Goal: Task Accomplishment & Management: Manage account settings

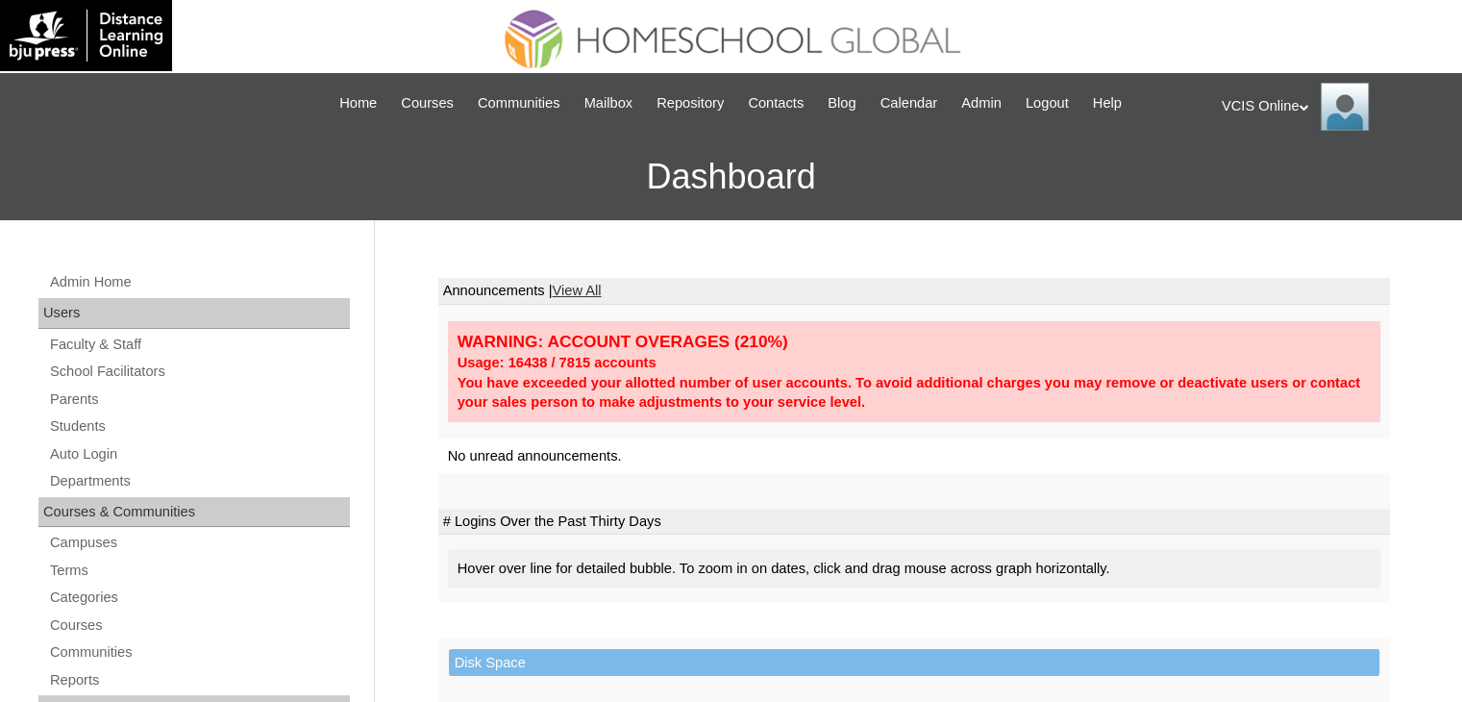
drag, startPoint x: 1373, startPoint y: 244, endPoint x: 1361, endPoint y: 244, distance: 11.5
click at [88, 430] on link "Students" at bounding box center [199, 426] width 302 height 24
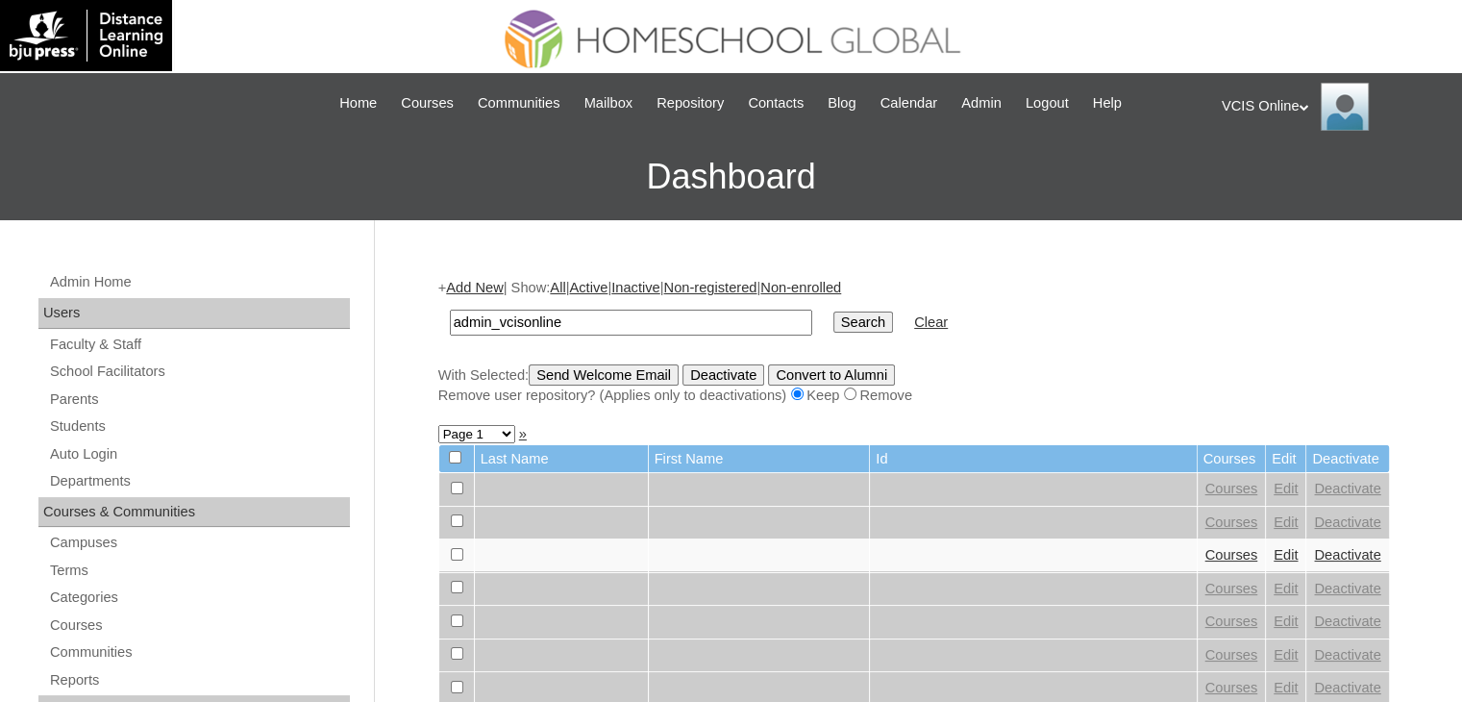
type input "admin_vcisonline"
click at [834, 314] on input "Search" at bounding box center [864, 321] width 60 height 21
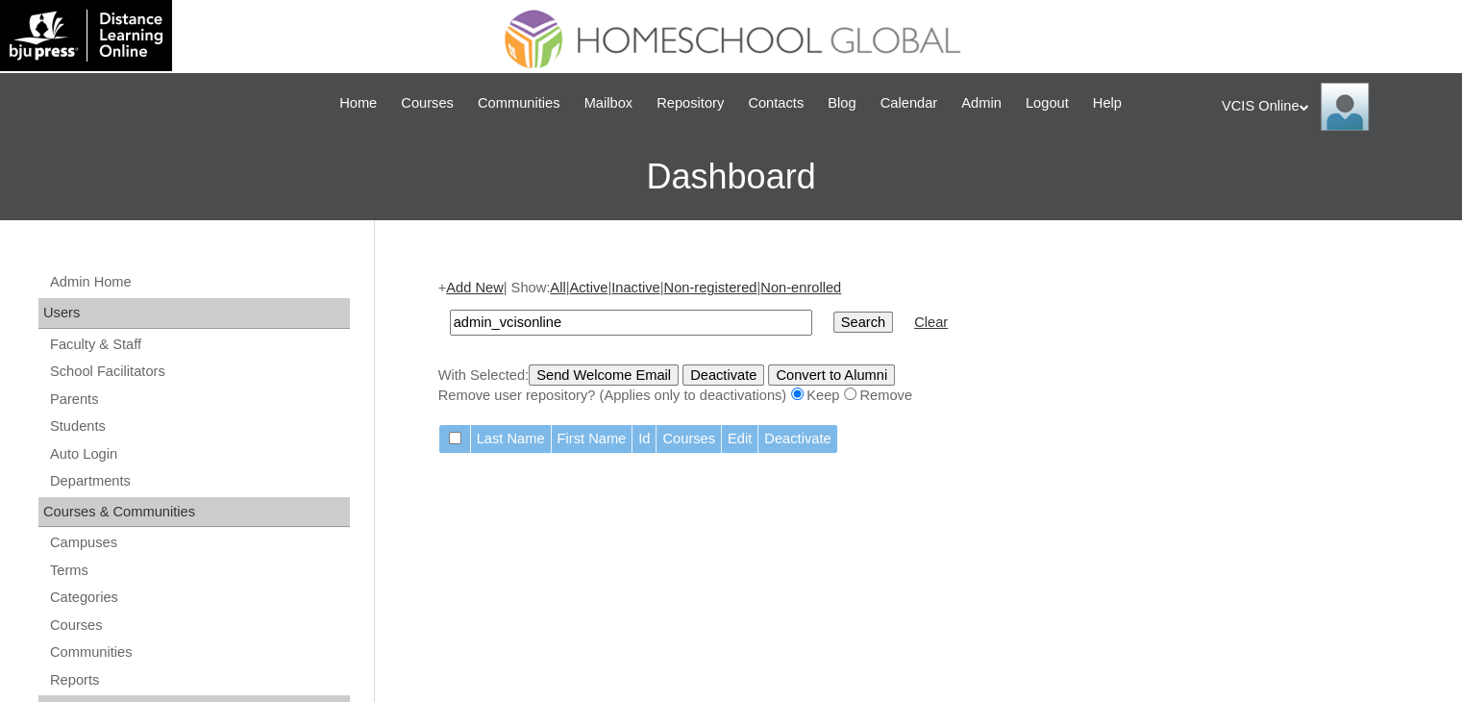
drag, startPoint x: 1409, startPoint y: 273, endPoint x: 1101, endPoint y: 292, distance: 309.2
click at [567, 320] on input "admin_vcisonline" at bounding box center [631, 323] width 362 height 26
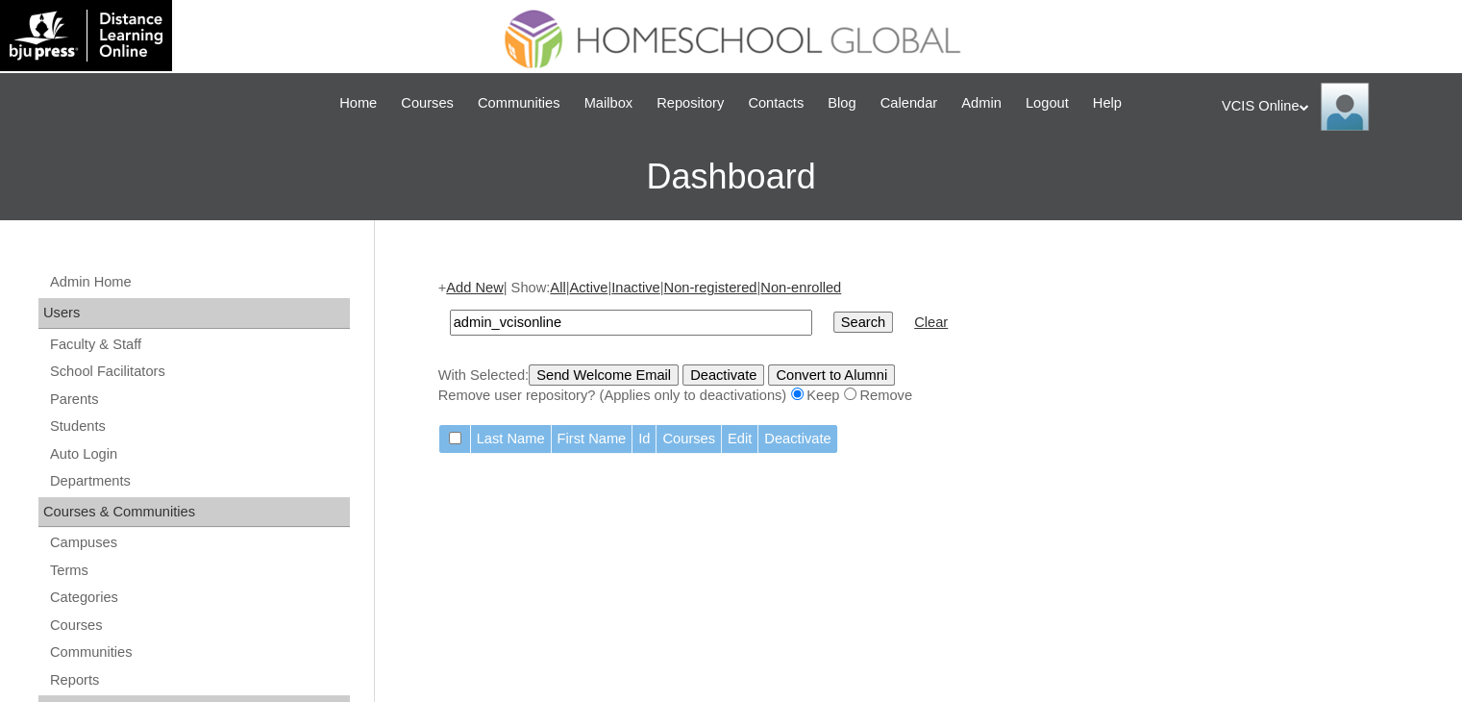
paste input "vcis.english78"
type input "vcis.english78"
click at [834, 323] on input "Search" at bounding box center [864, 321] width 60 height 21
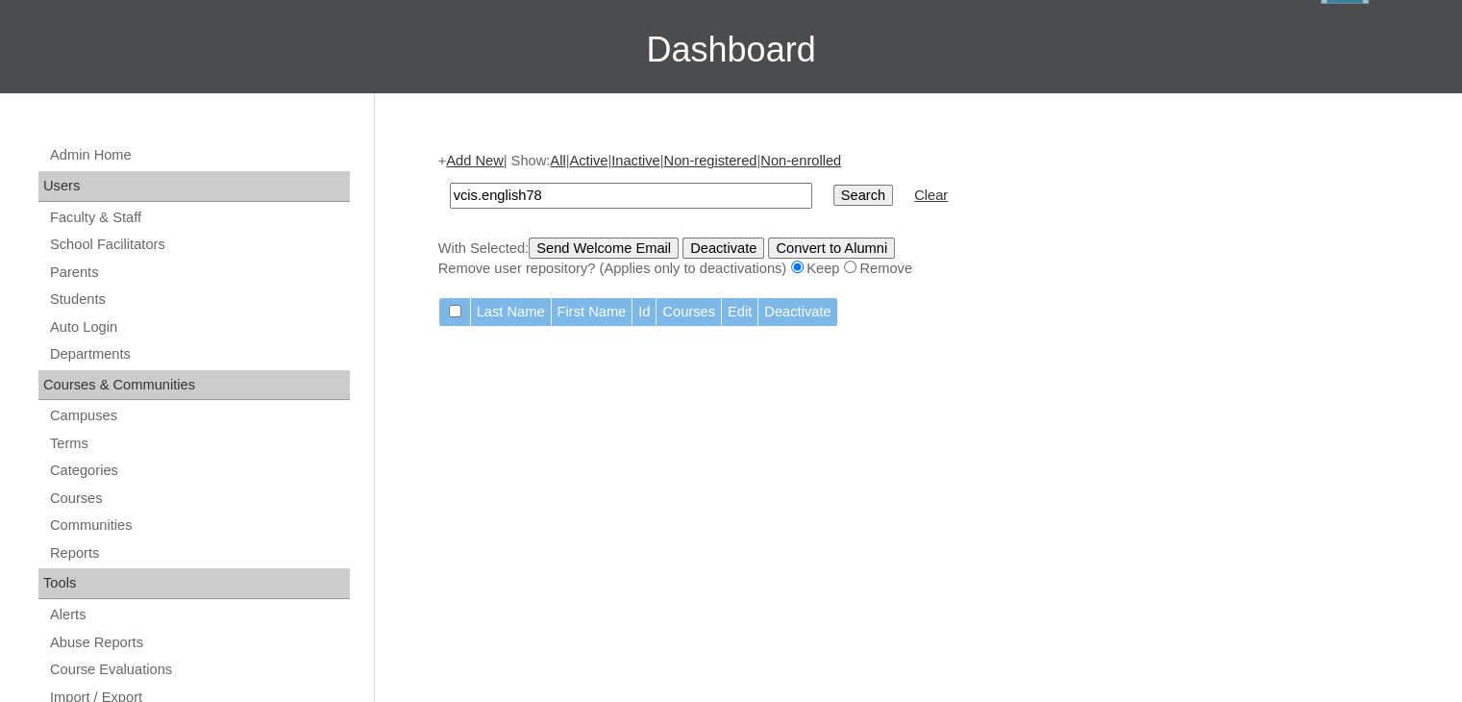
scroll to position [128, 0]
click at [76, 292] on link "Students" at bounding box center [199, 298] width 302 height 24
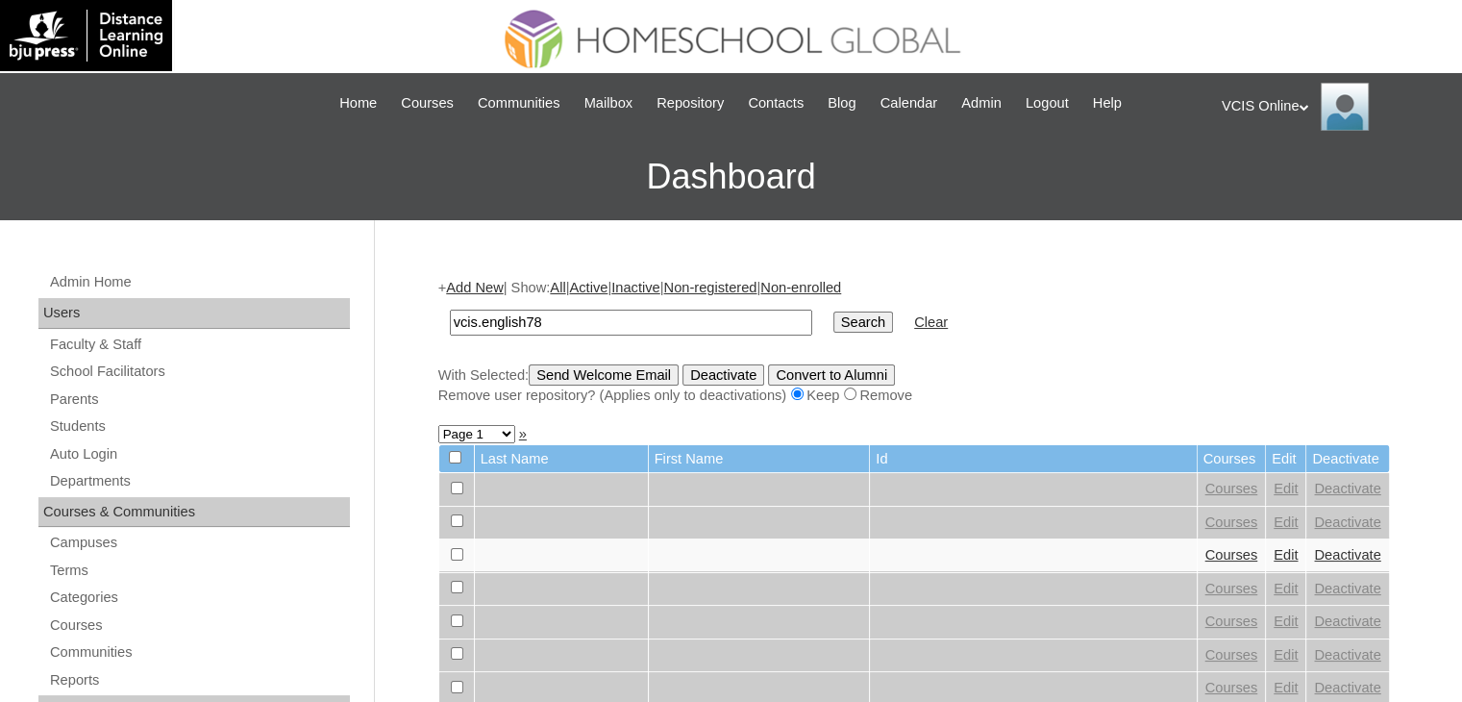
type input "vcis.english78"
click at [834, 311] on input "Search" at bounding box center [864, 321] width 60 height 21
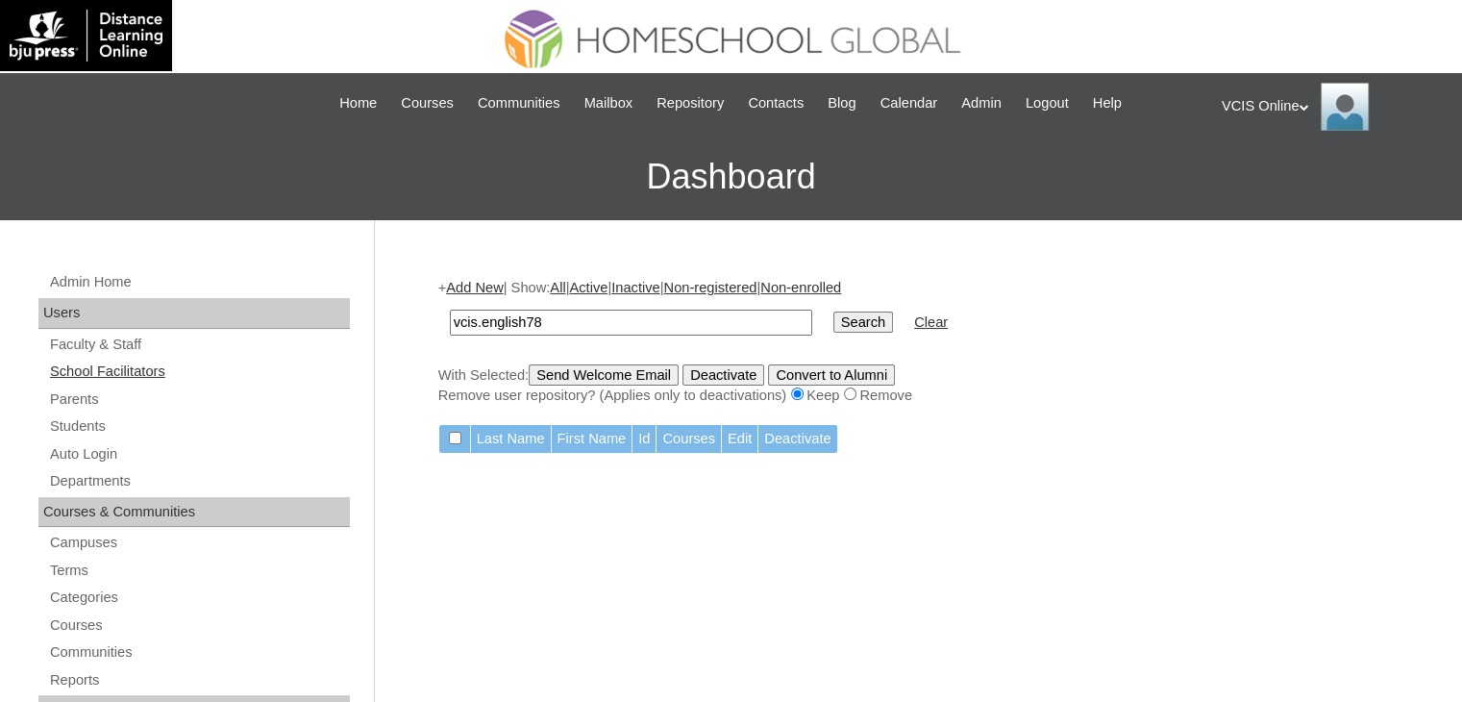
click at [138, 377] on link "School Facilitators" at bounding box center [199, 372] width 302 height 24
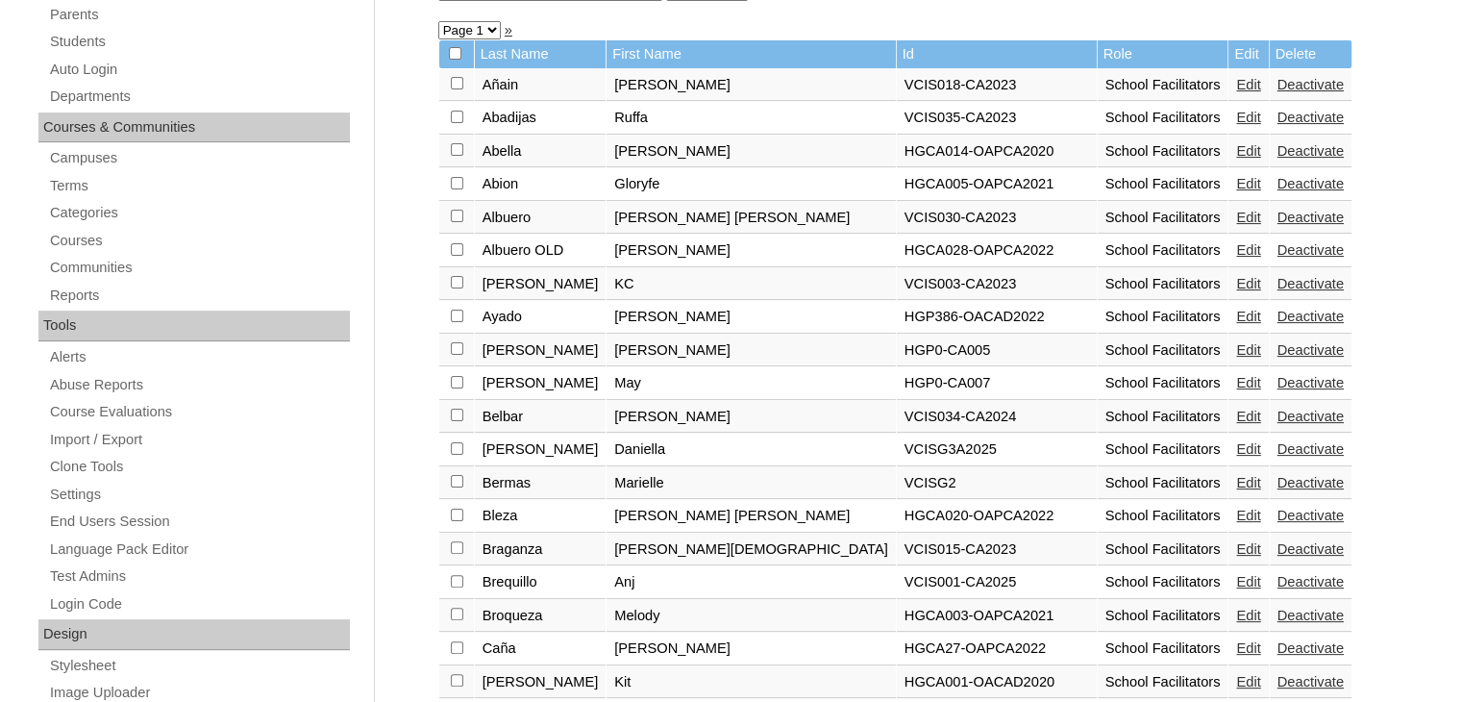
scroll to position [577, 0]
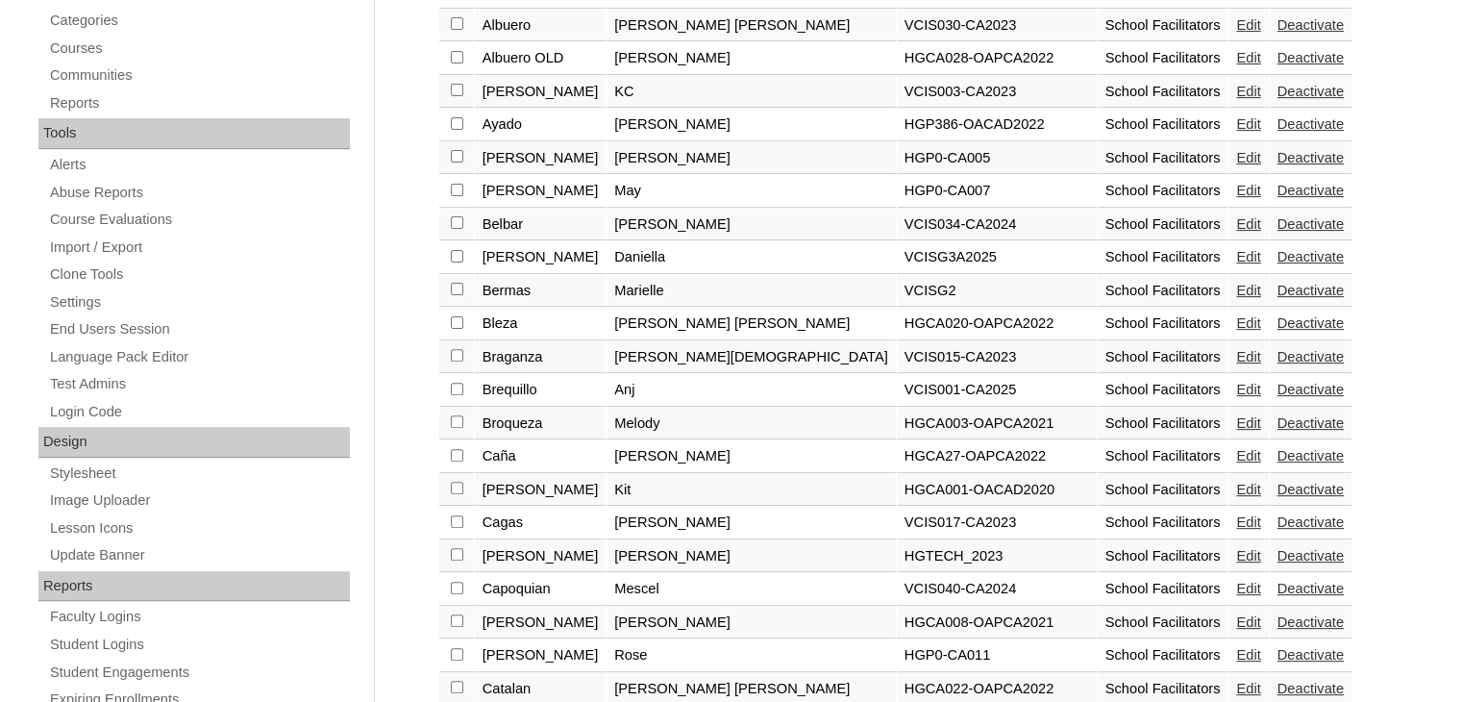
click at [1236, 382] on link "Edit" at bounding box center [1248, 389] width 24 height 15
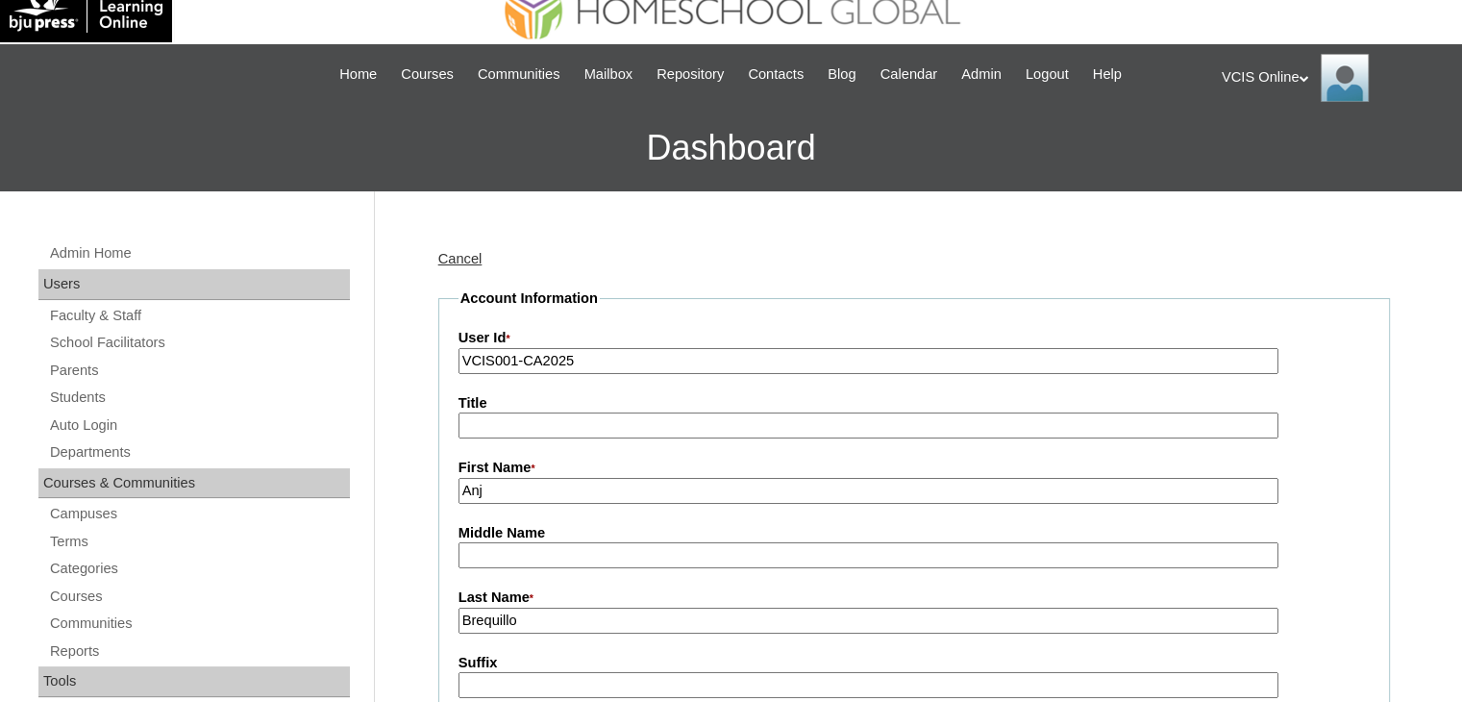
scroll to position [12, 0]
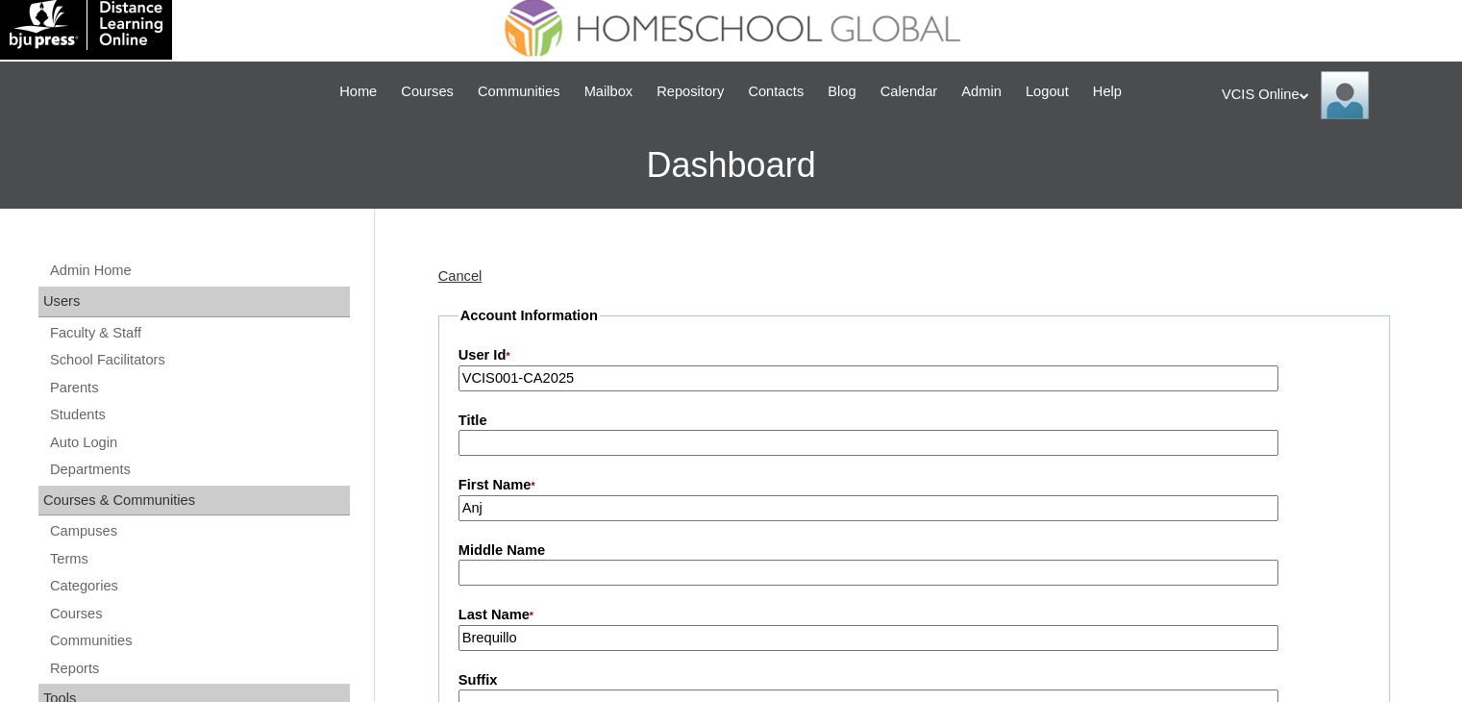
click at [439, 274] on link "Cancel" at bounding box center [460, 275] width 44 height 15
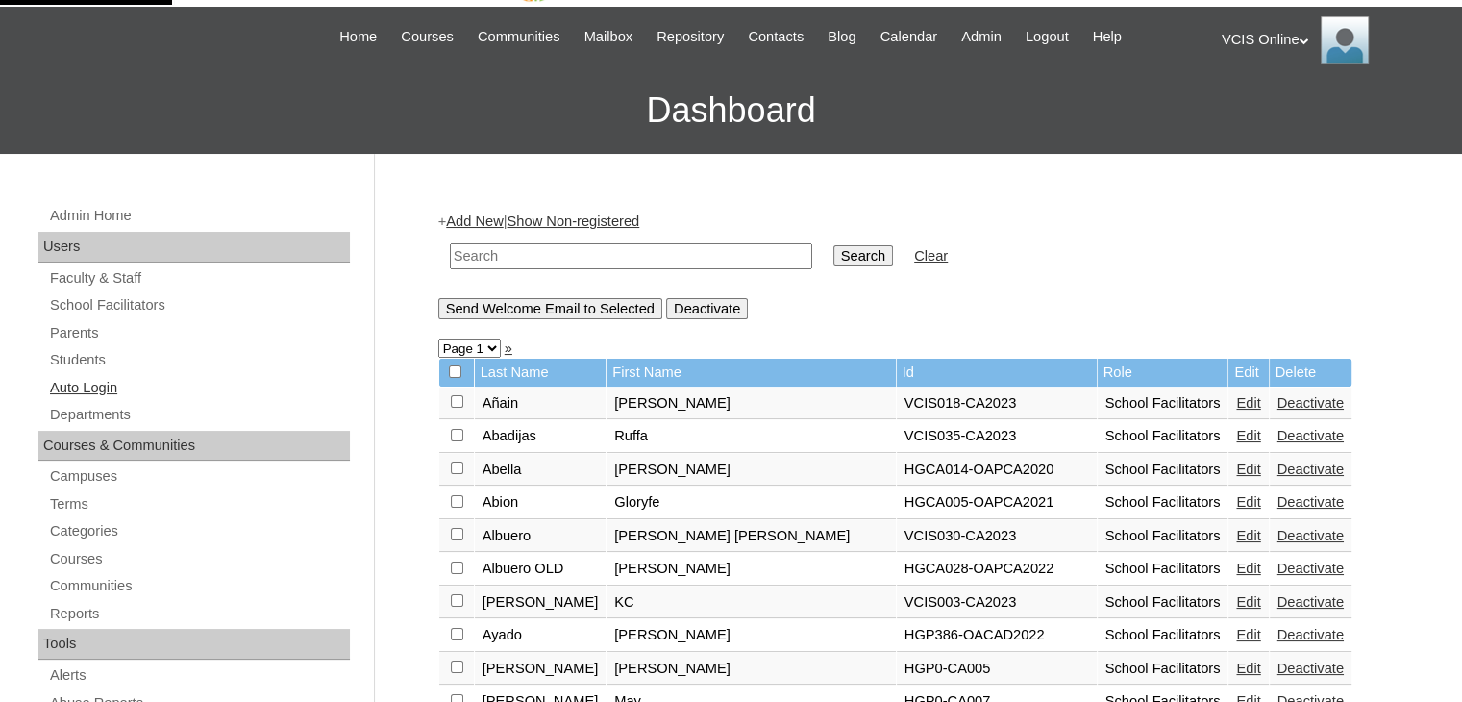
scroll to position [63, 0]
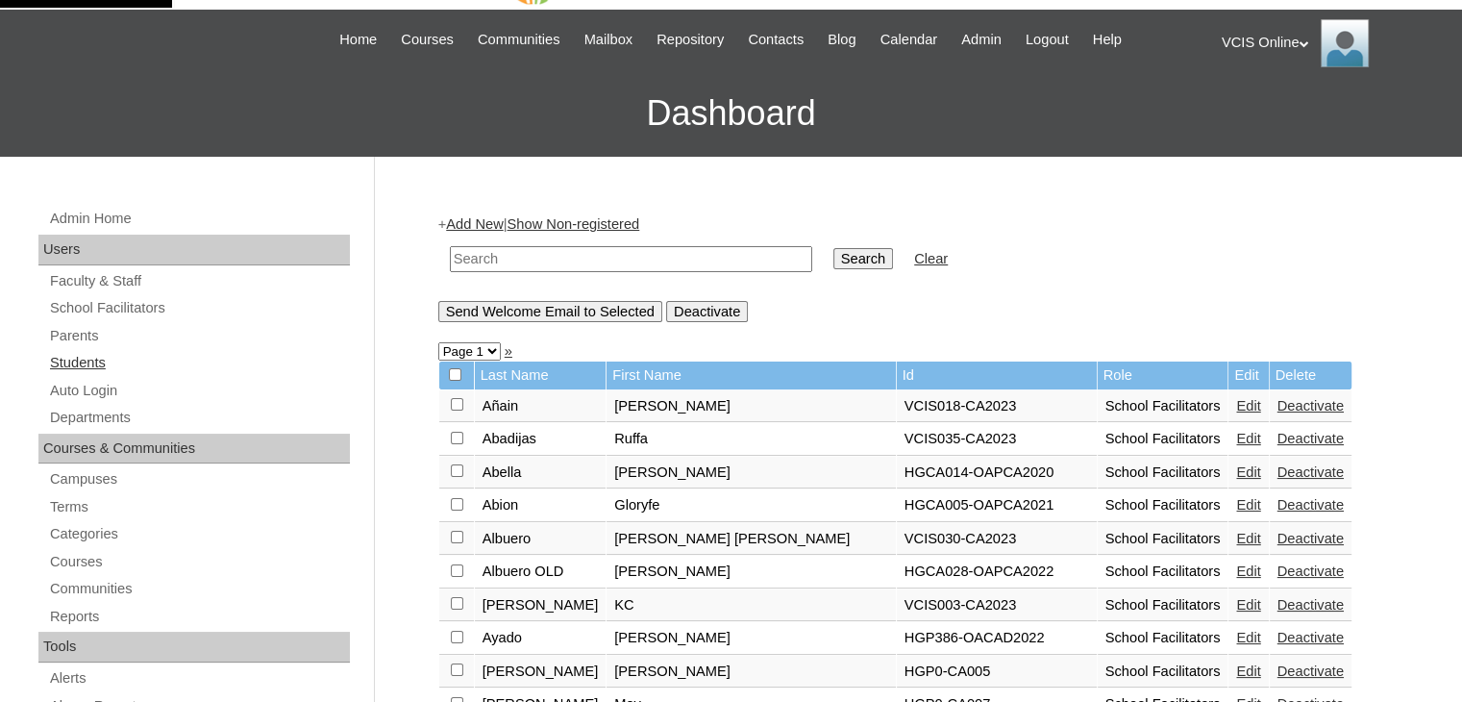
click at [95, 361] on link "Students" at bounding box center [199, 363] width 302 height 24
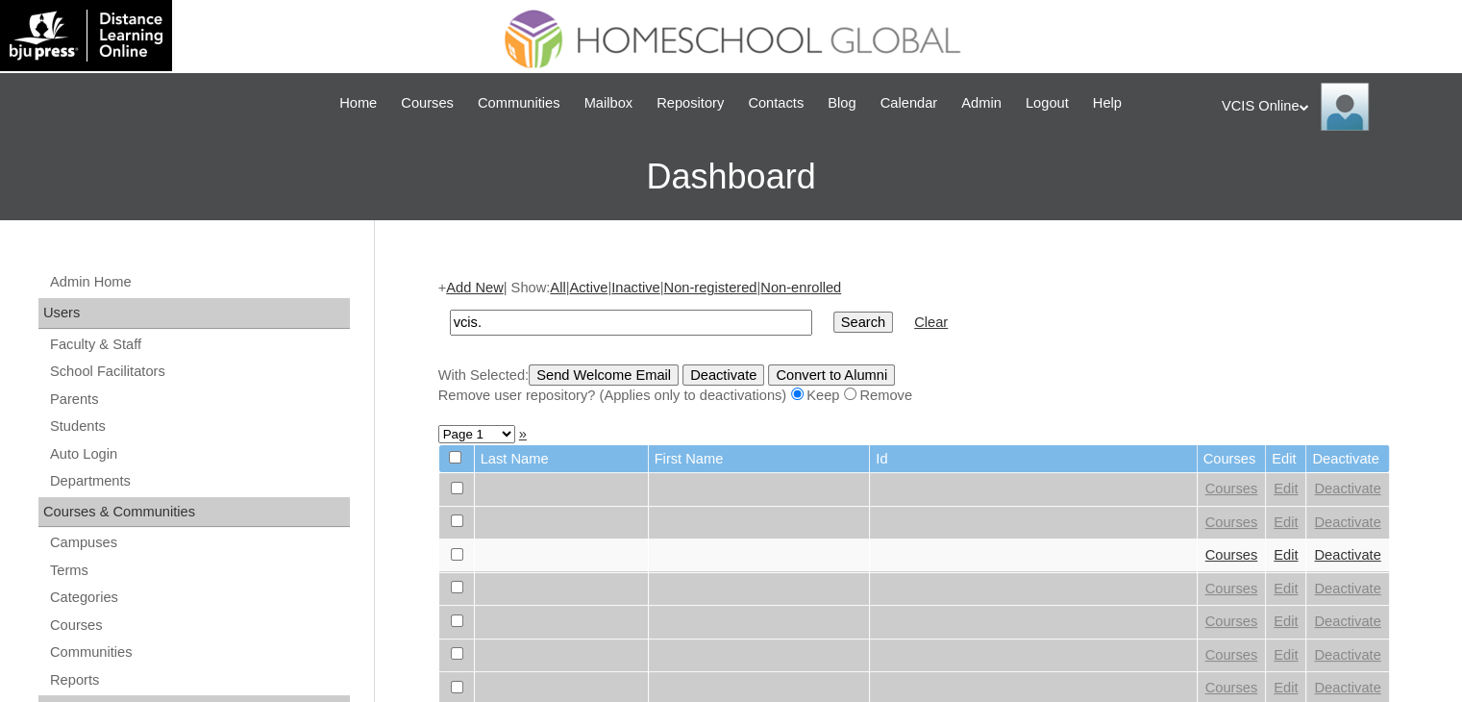
type input "vcis.english78"
click at [834, 313] on input "Search" at bounding box center [864, 321] width 60 height 21
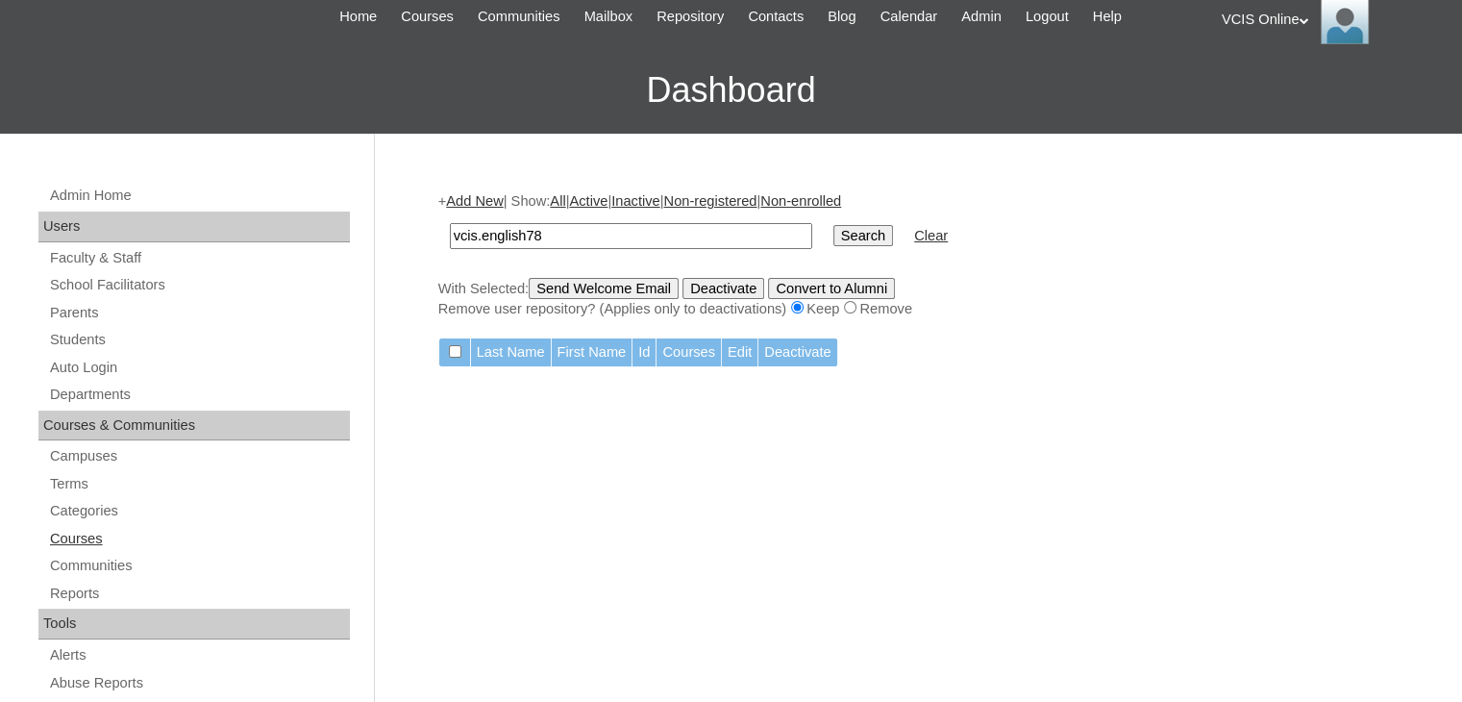
scroll to position [63, 0]
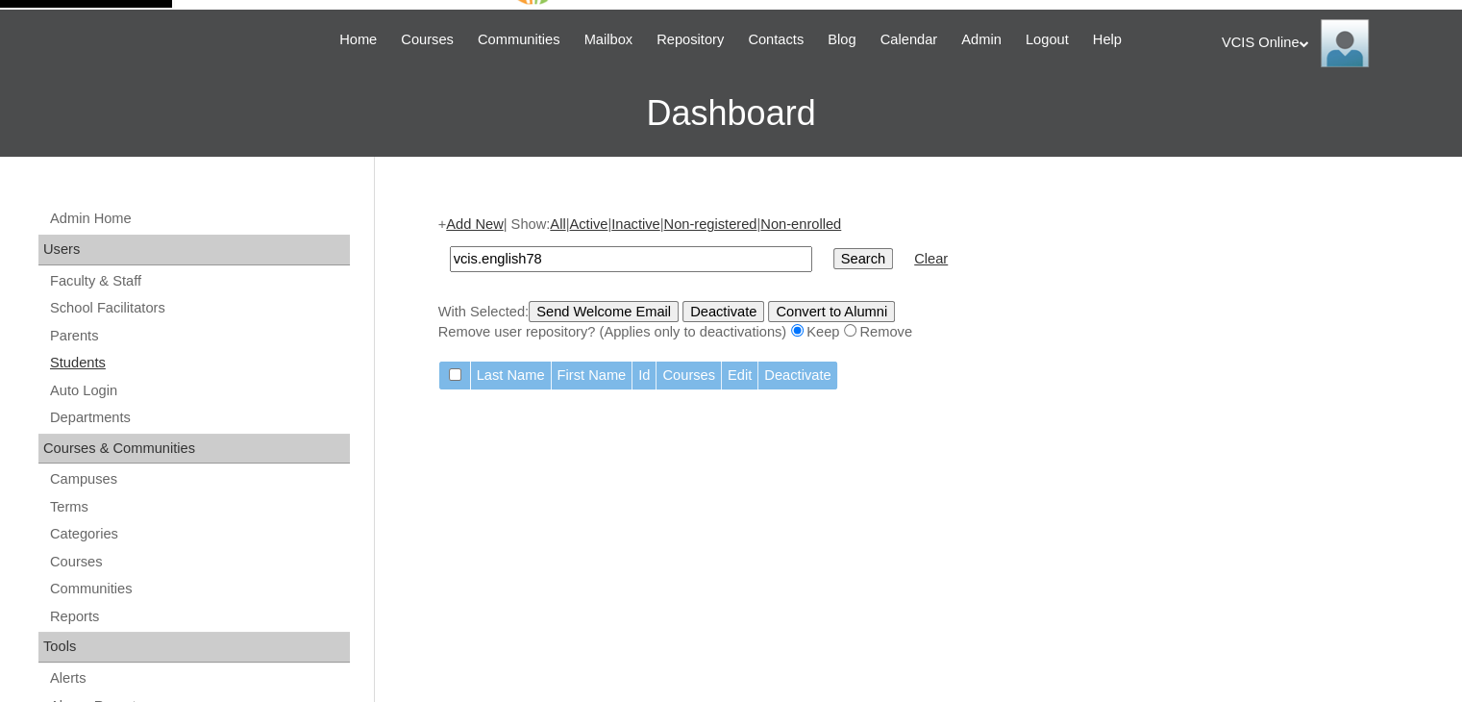
click at [109, 363] on link "Students" at bounding box center [199, 363] width 302 height 24
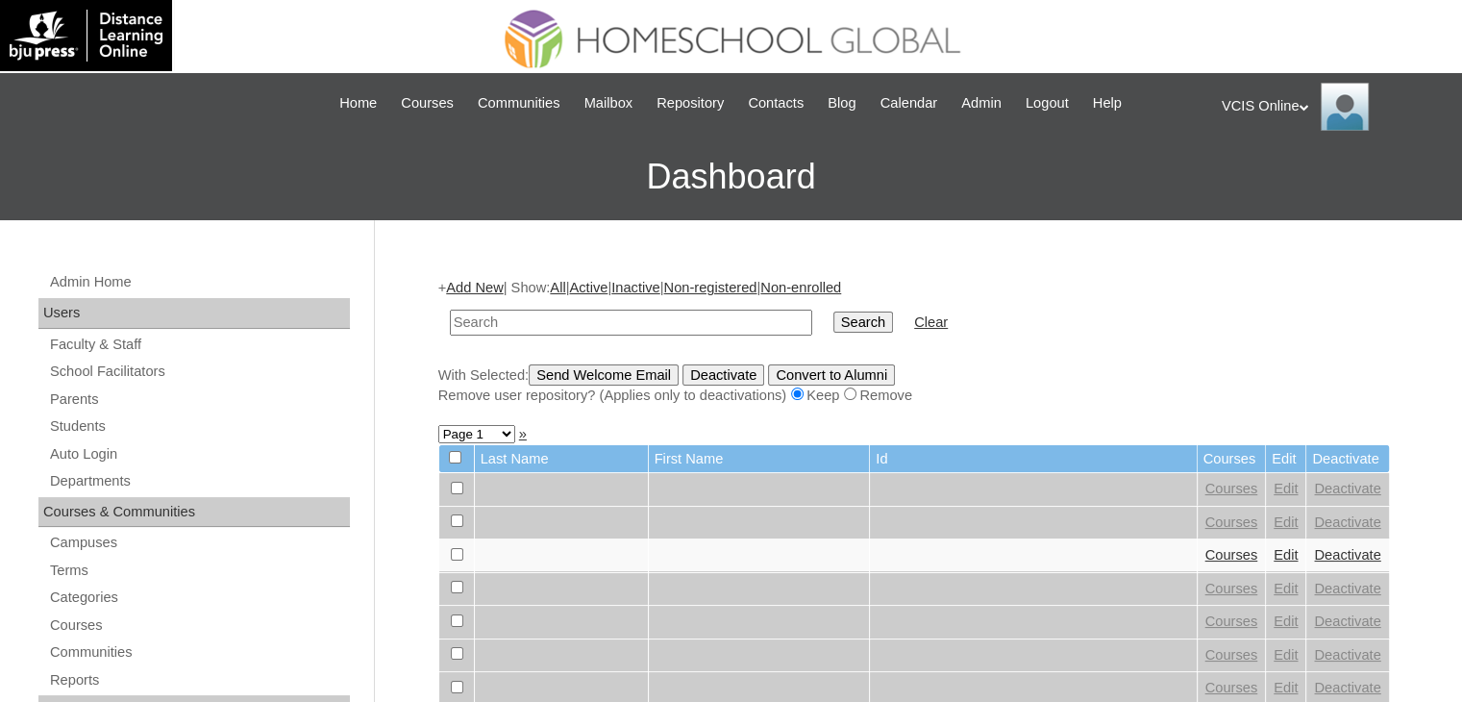
click at [94, 341] on link "Faculty & Staff" at bounding box center [199, 345] width 302 height 24
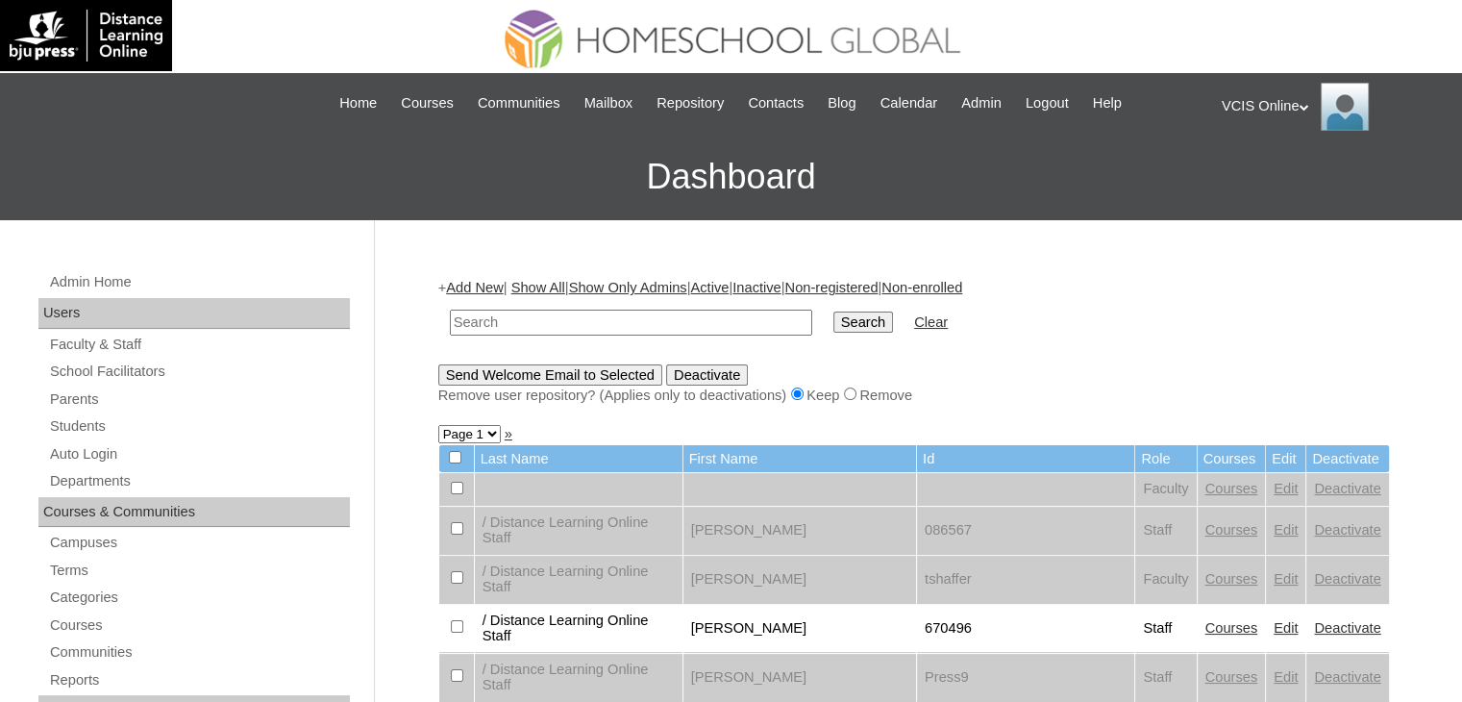
scroll to position [63, 0]
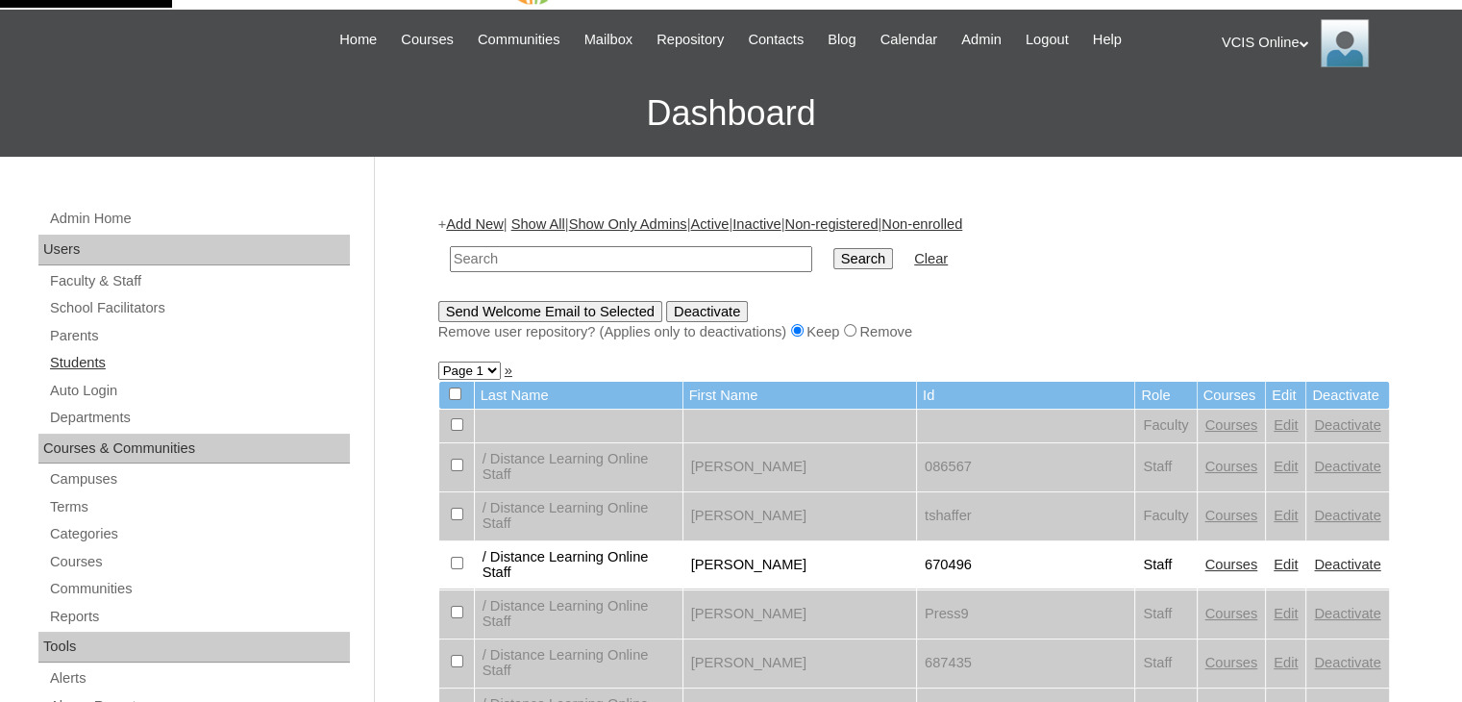
click at [92, 363] on link "Students" at bounding box center [199, 363] width 302 height 24
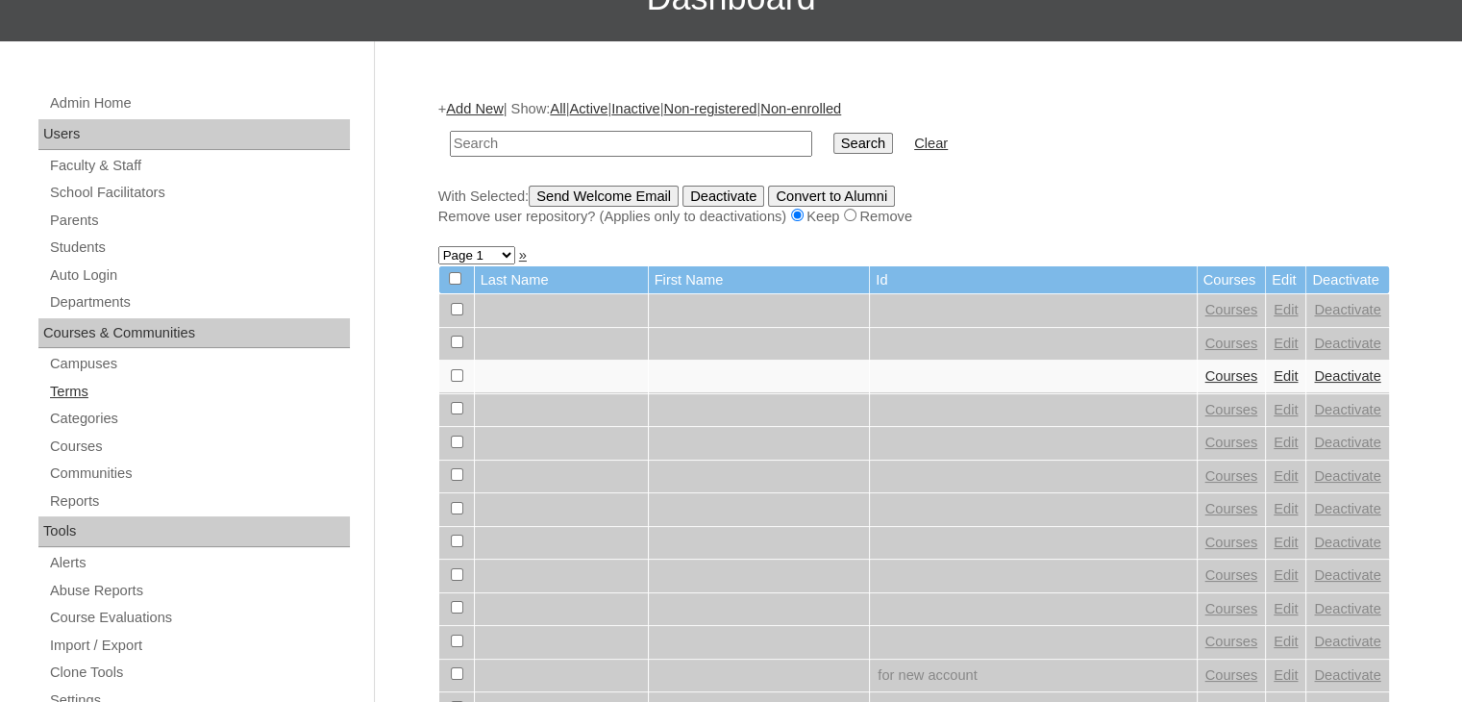
scroll to position [192, 0]
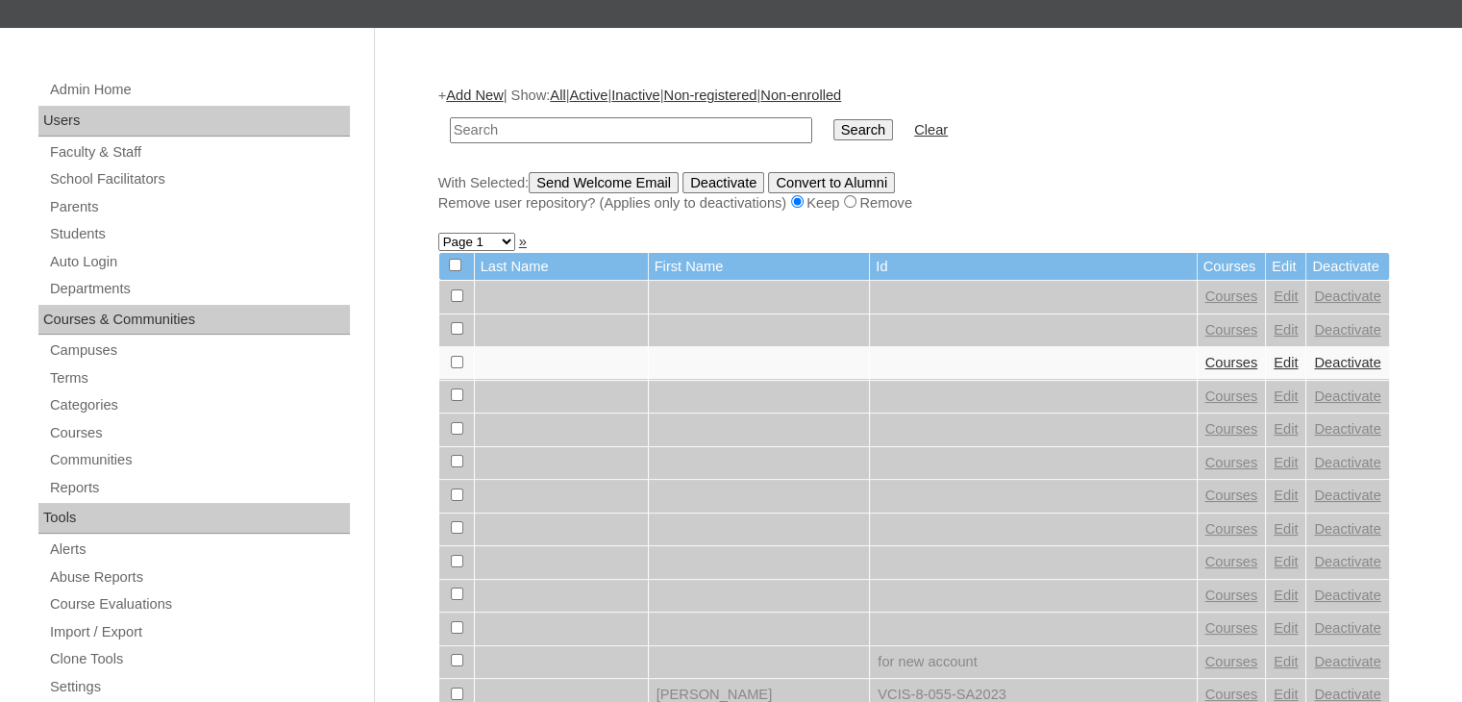
click at [1227, 137] on form "Search Clear" at bounding box center [914, 130] width 952 height 49
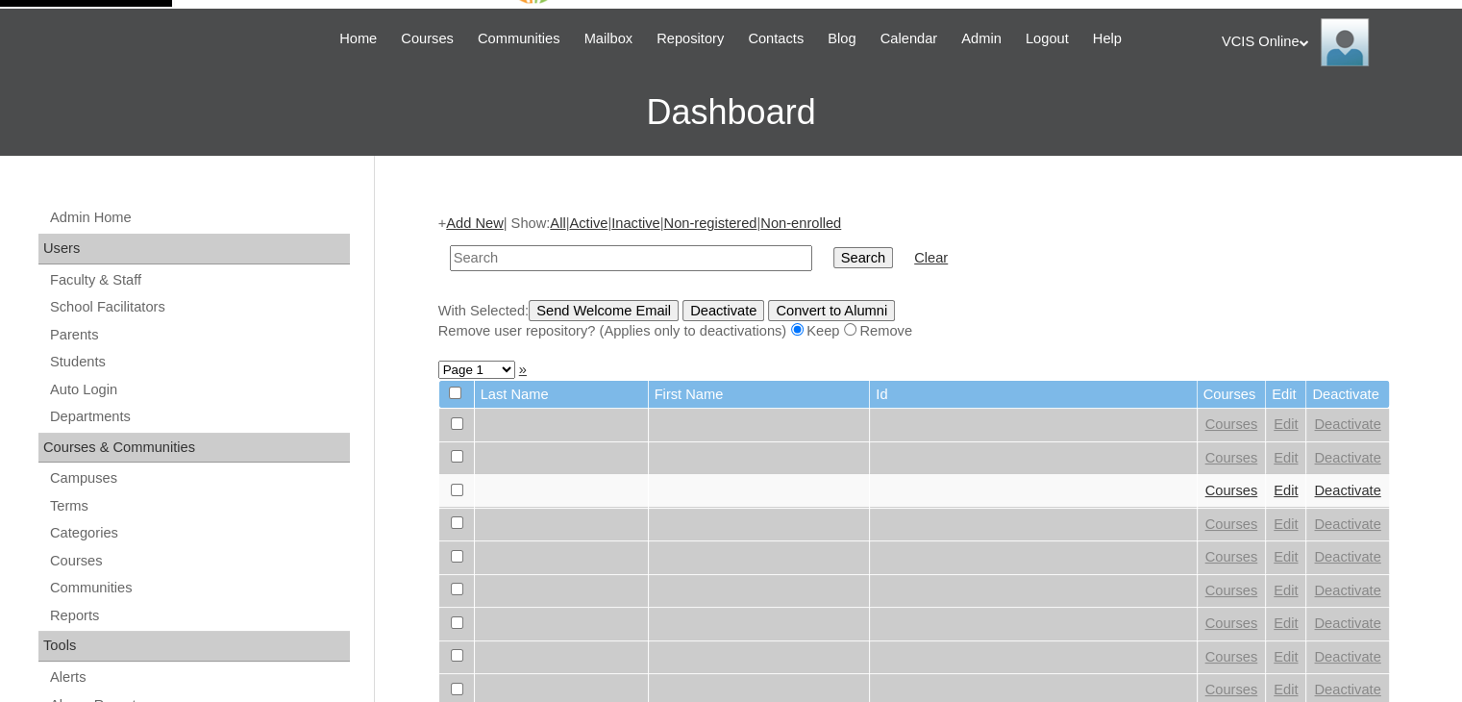
scroll to position [63, 0]
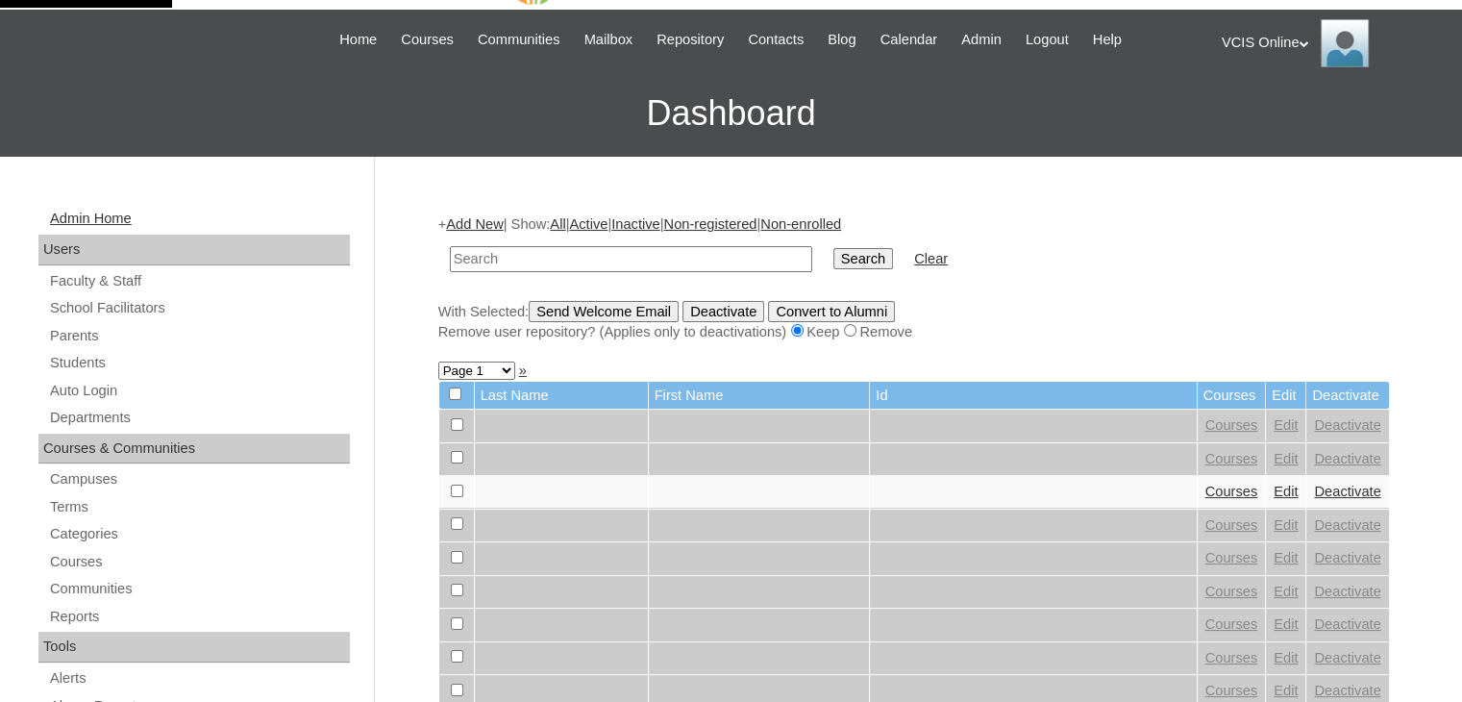
click at [125, 214] on link "Admin Home" at bounding box center [199, 219] width 302 height 24
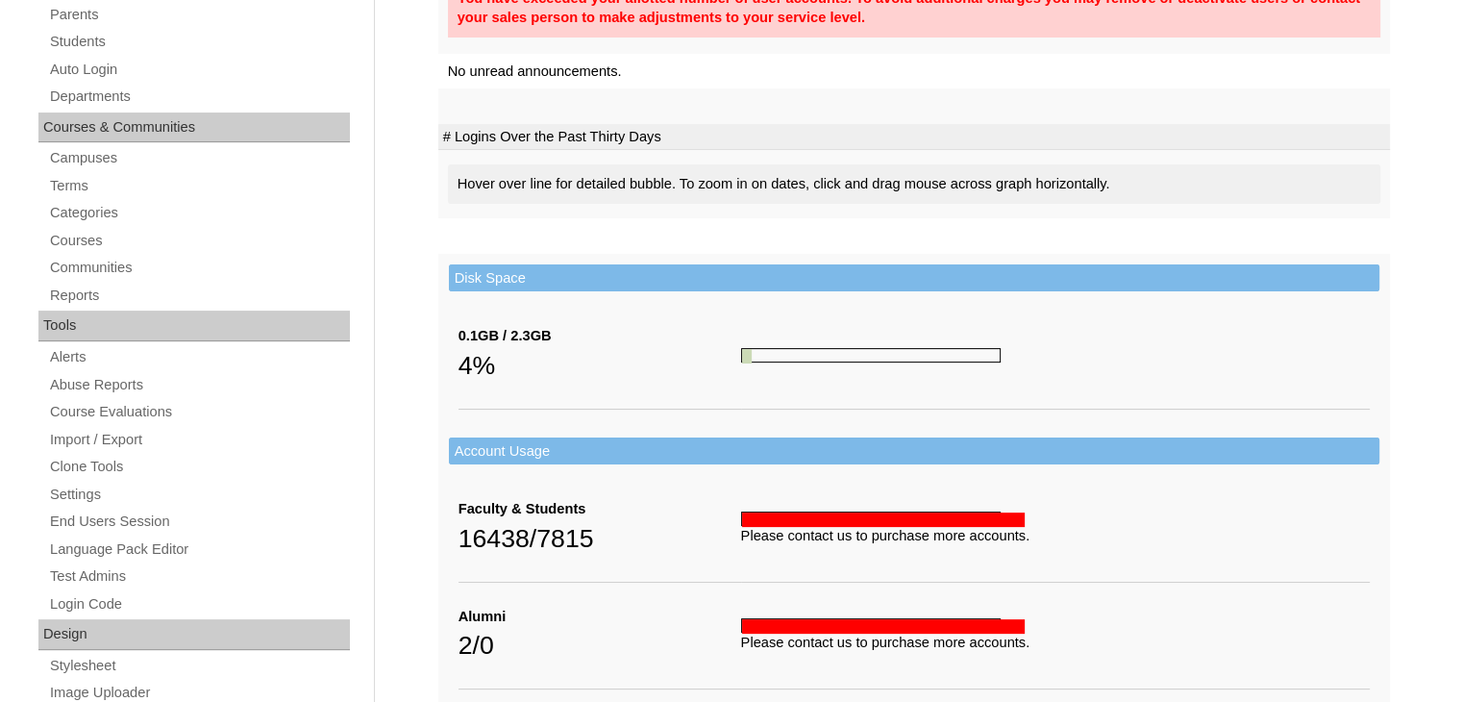
scroll to position [512, 0]
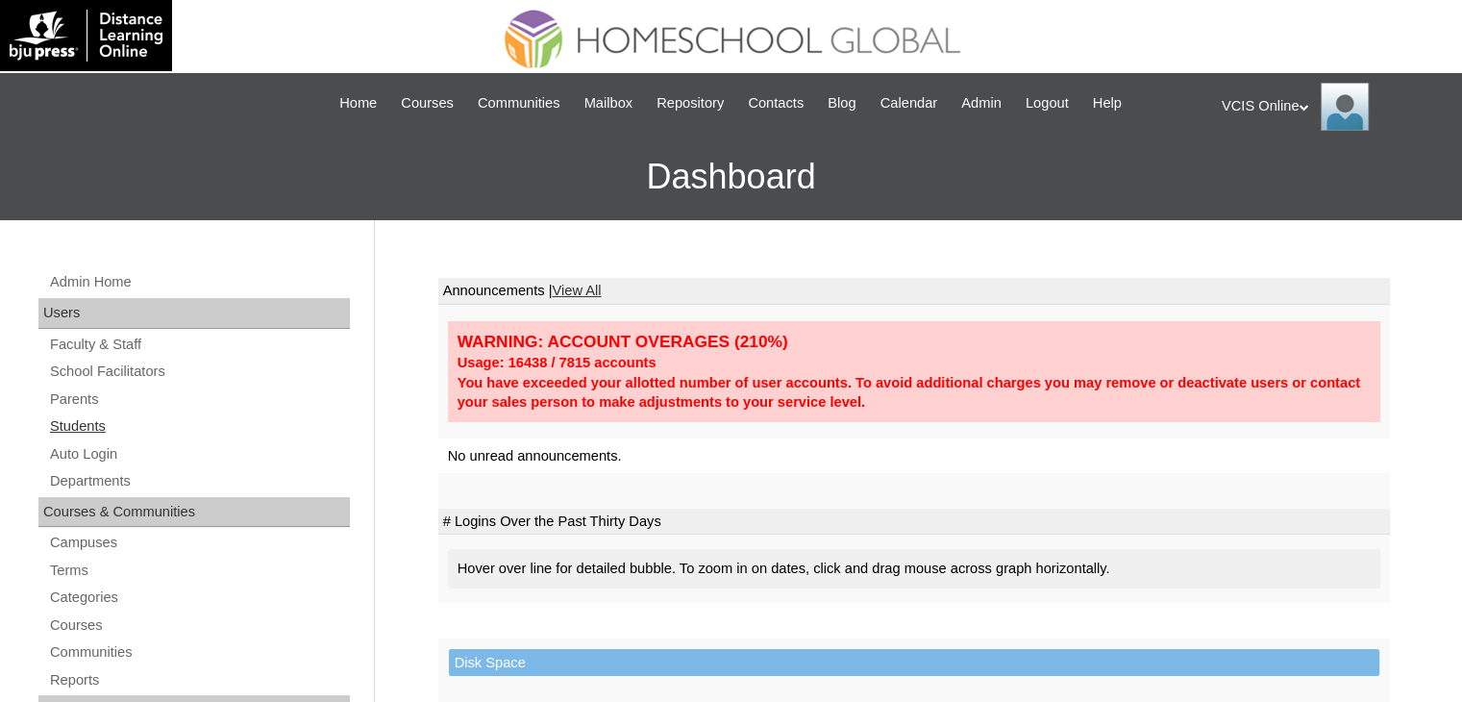
click at [123, 429] on link "Students" at bounding box center [199, 426] width 302 height 24
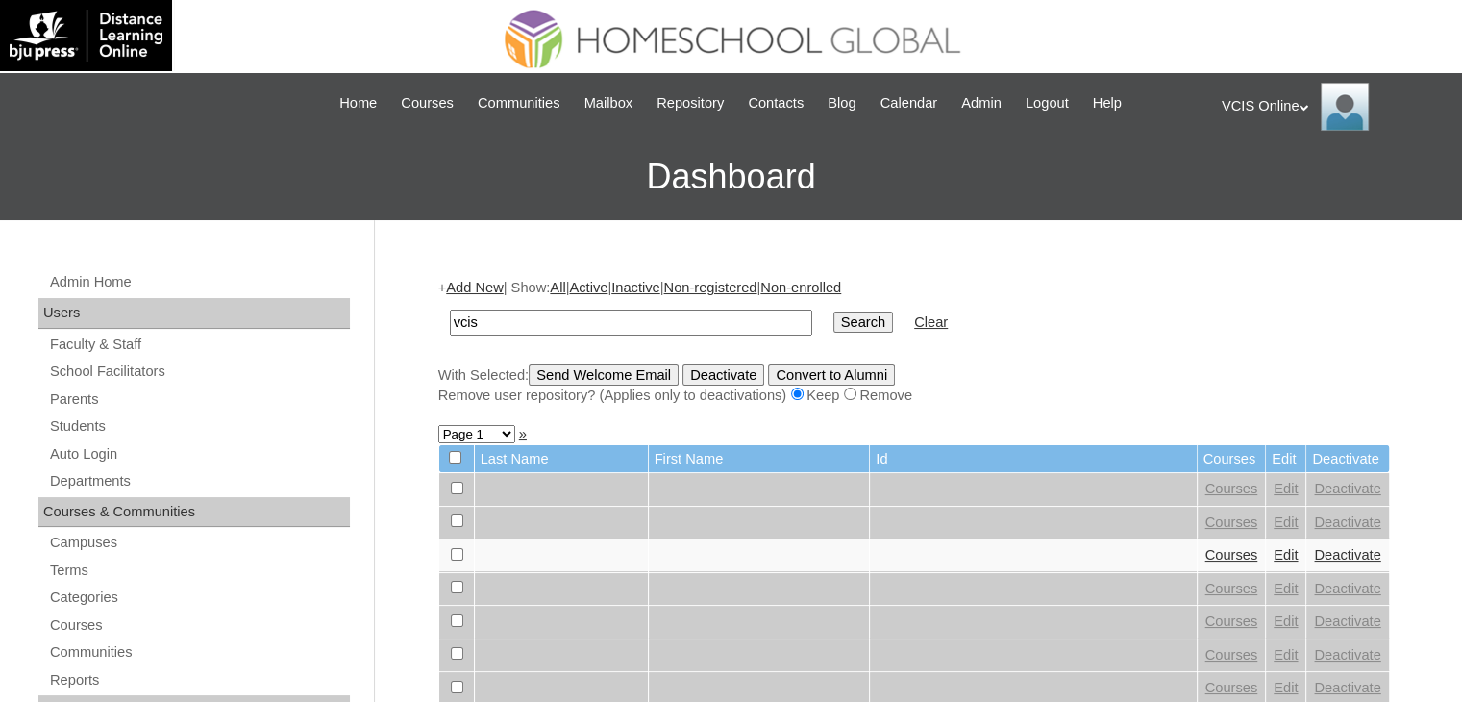
type input "vcis"
click at [834, 311] on input "Search" at bounding box center [864, 321] width 60 height 21
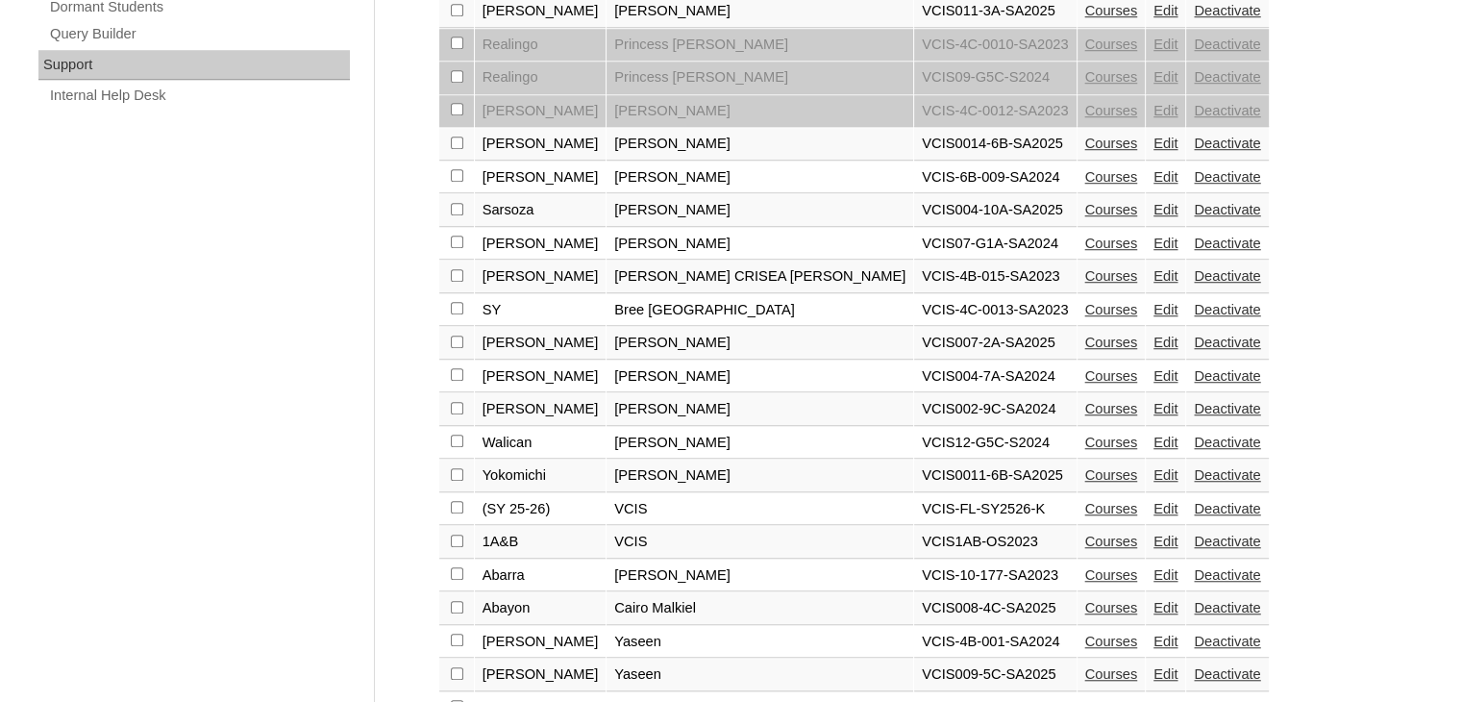
scroll to position [1467, 0]
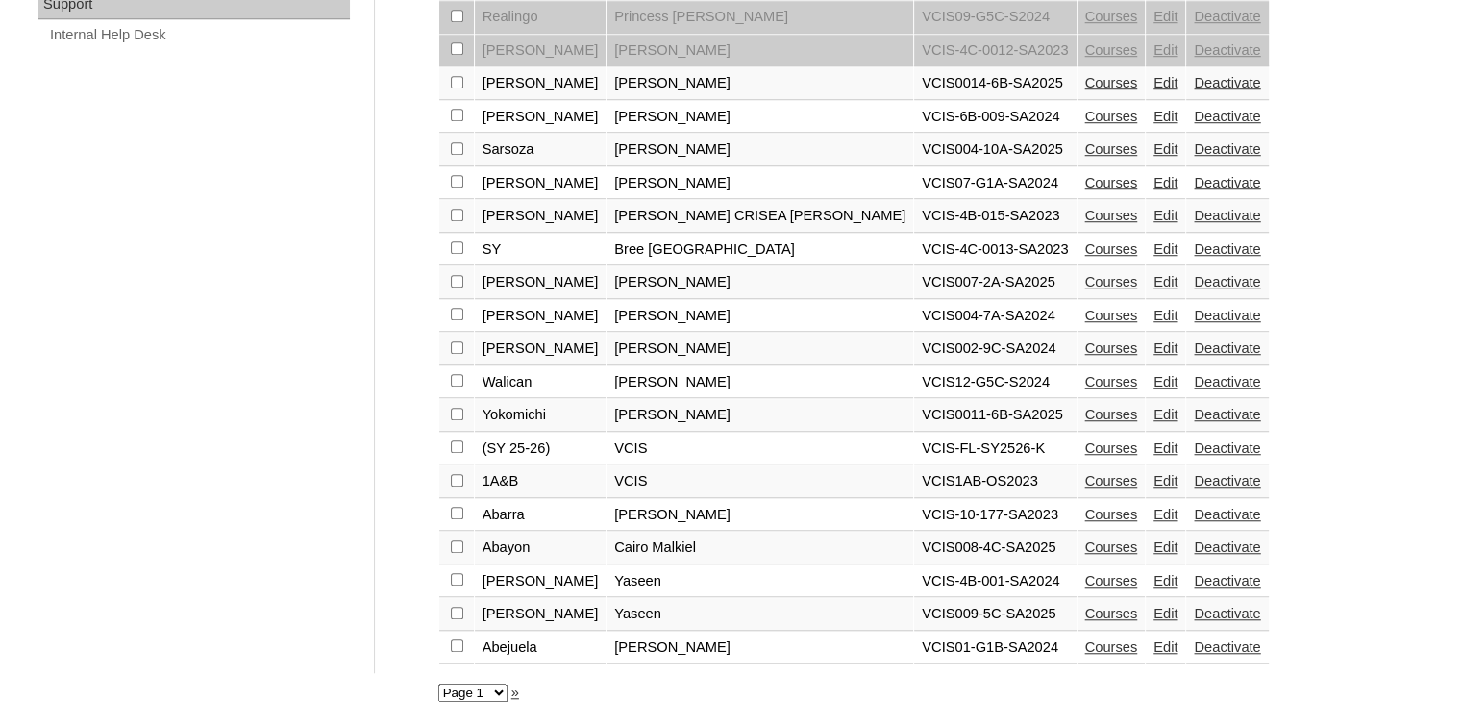
click at [495, 684] on select "Page 1 Page 2 Page 3 Page 4 Page 5 Page 6 Page 7 Page 8 Page 9 Page 10 Page 11 …" at bounding box center [472, 693] width 69 height 18
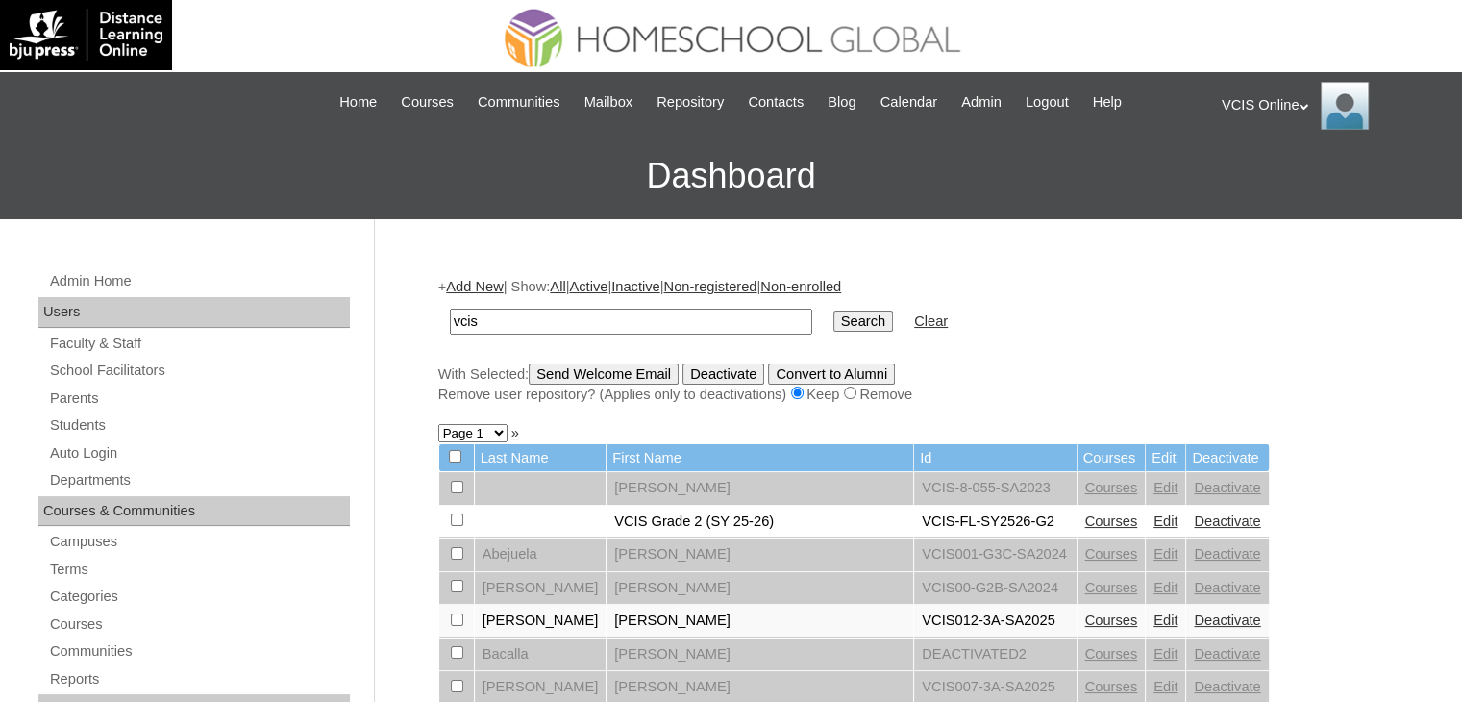
scroll to position [0, 0]
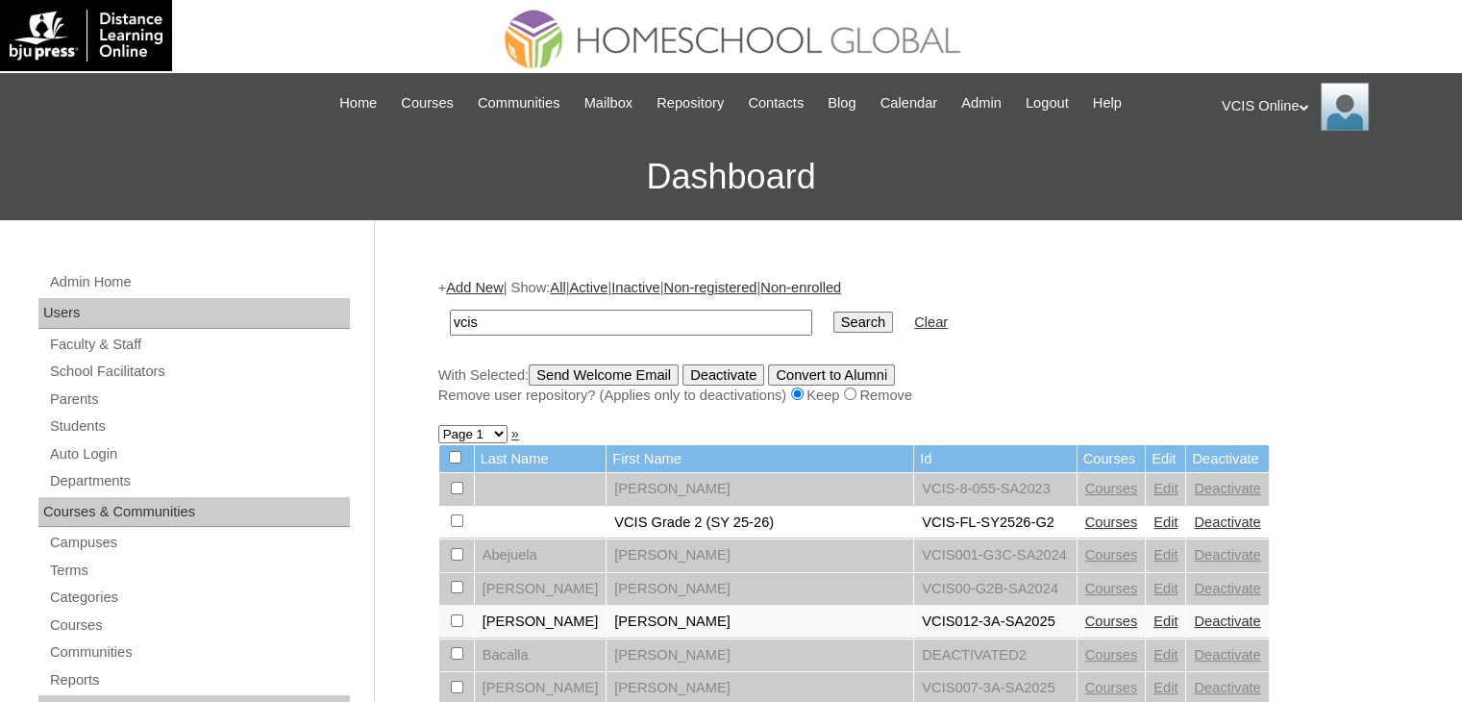
click at [561, 324] on input "vcis" at bounding box center [631, 323] width 362 height 26
type input "vcis english"
click at [834, 321] on input "Search" at bounding box center [864, 321] width 60 height 21
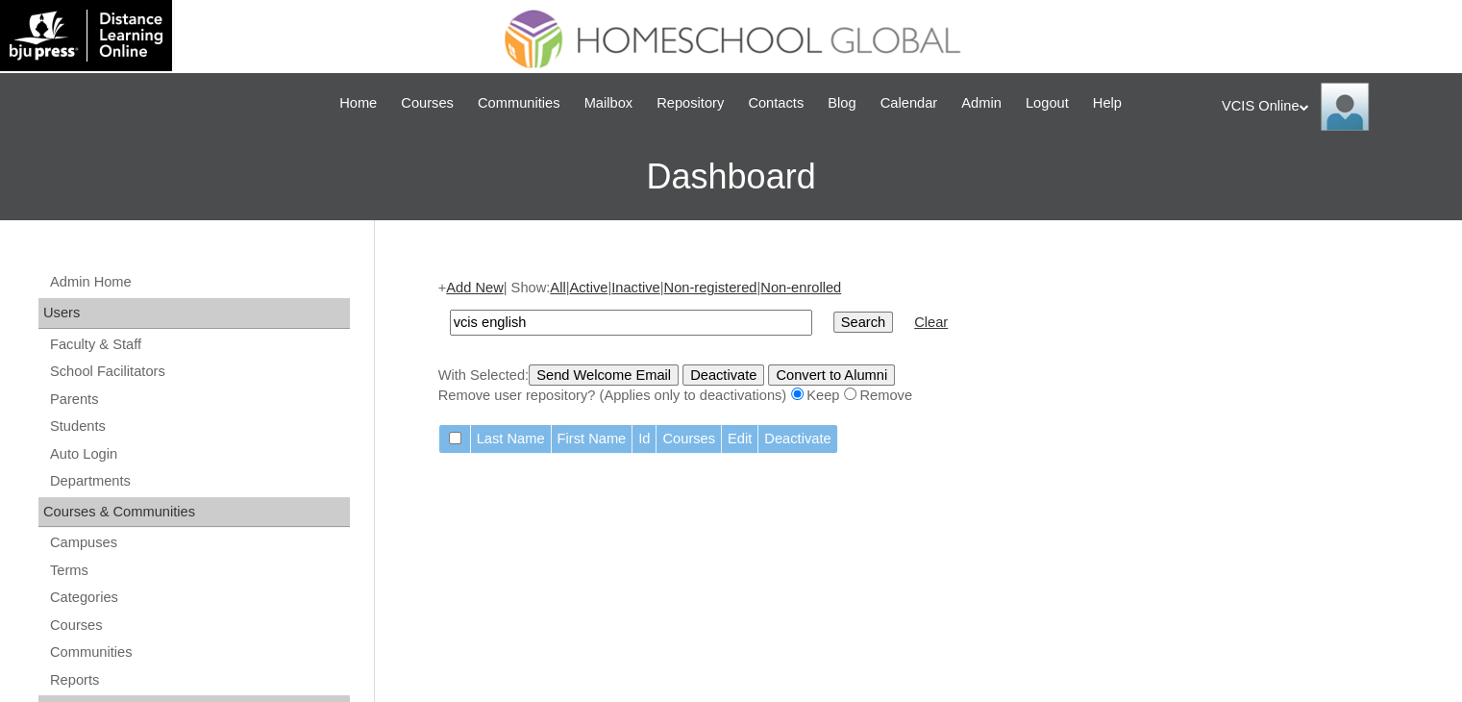
click at [468, 316] on input "vcis english" at bounding box center [631, 323] width 362 height 26
type input "english"
click at [824, 333] on td "Search" at bounding box center [863, 322] width 79 height 45
click at [834, 326] on input "Search" at bounding box center [864, 321] width 60 height 21
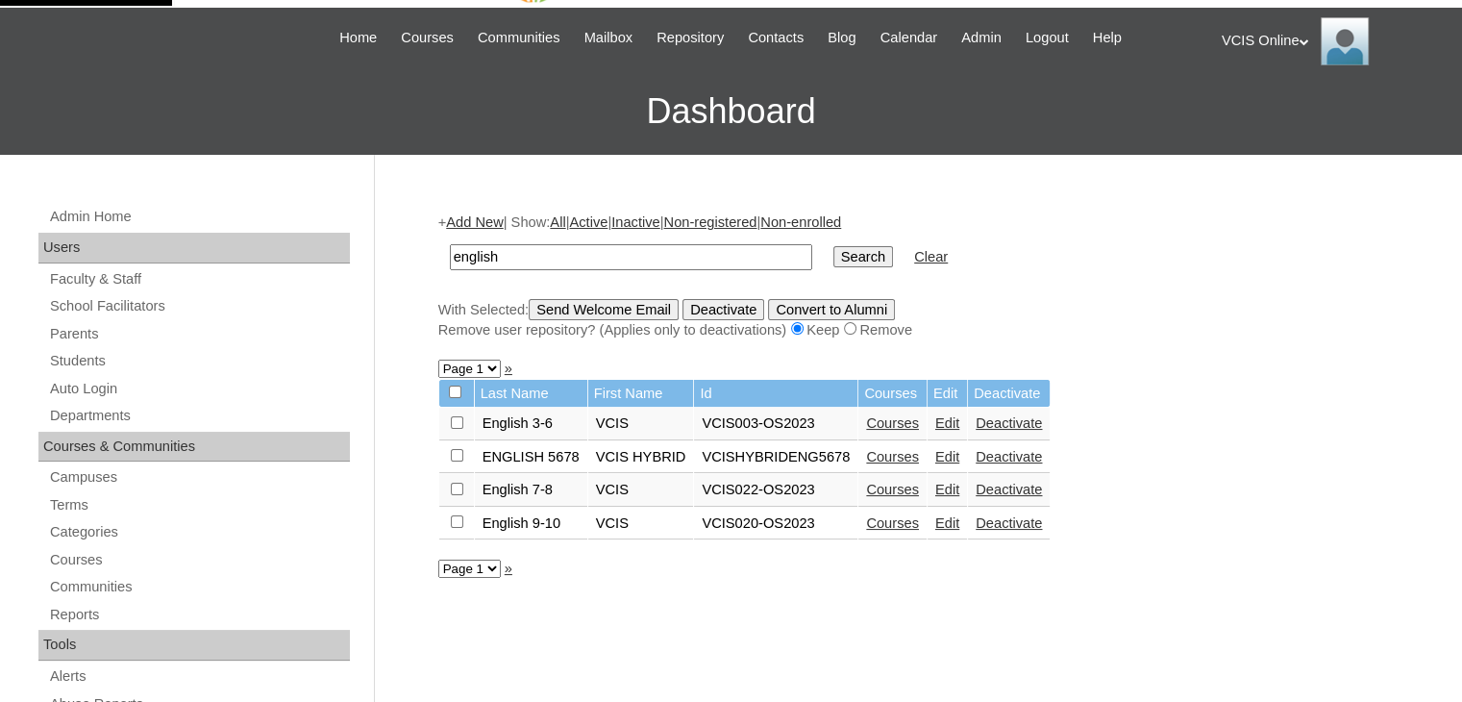
scroll to position [65, 0]
click at [935, 485] on link "Edit" at bounding box center [947, 489] width 24 height 15
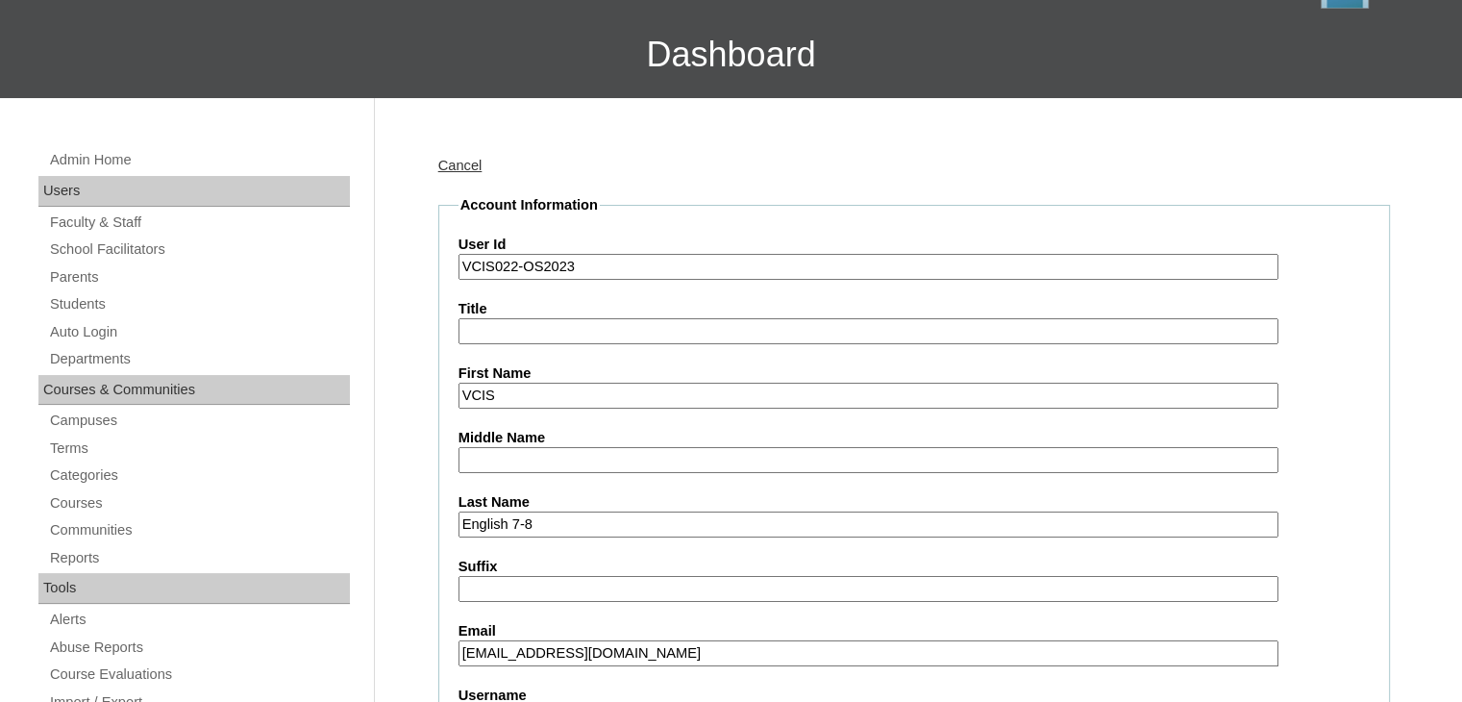
scroll to position [128, 0]
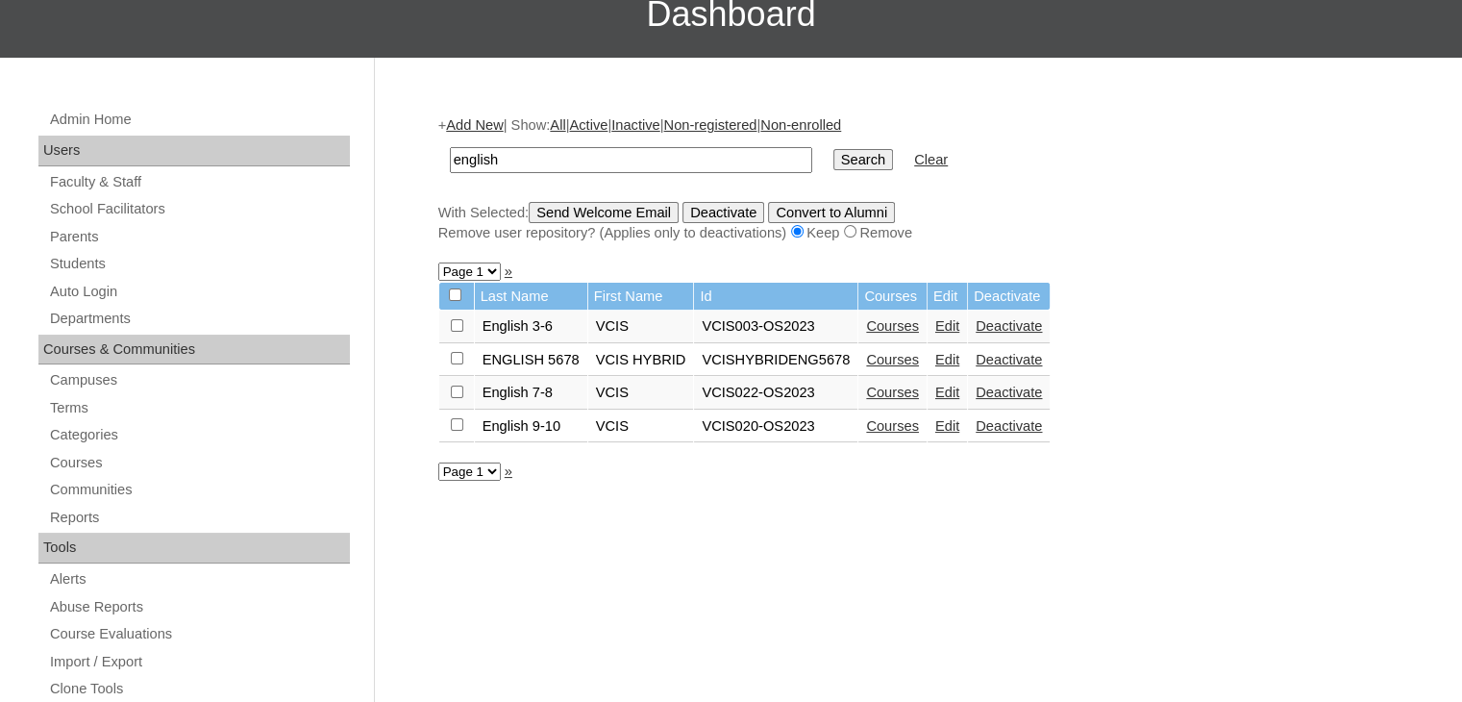
scroll to position [194, 0]
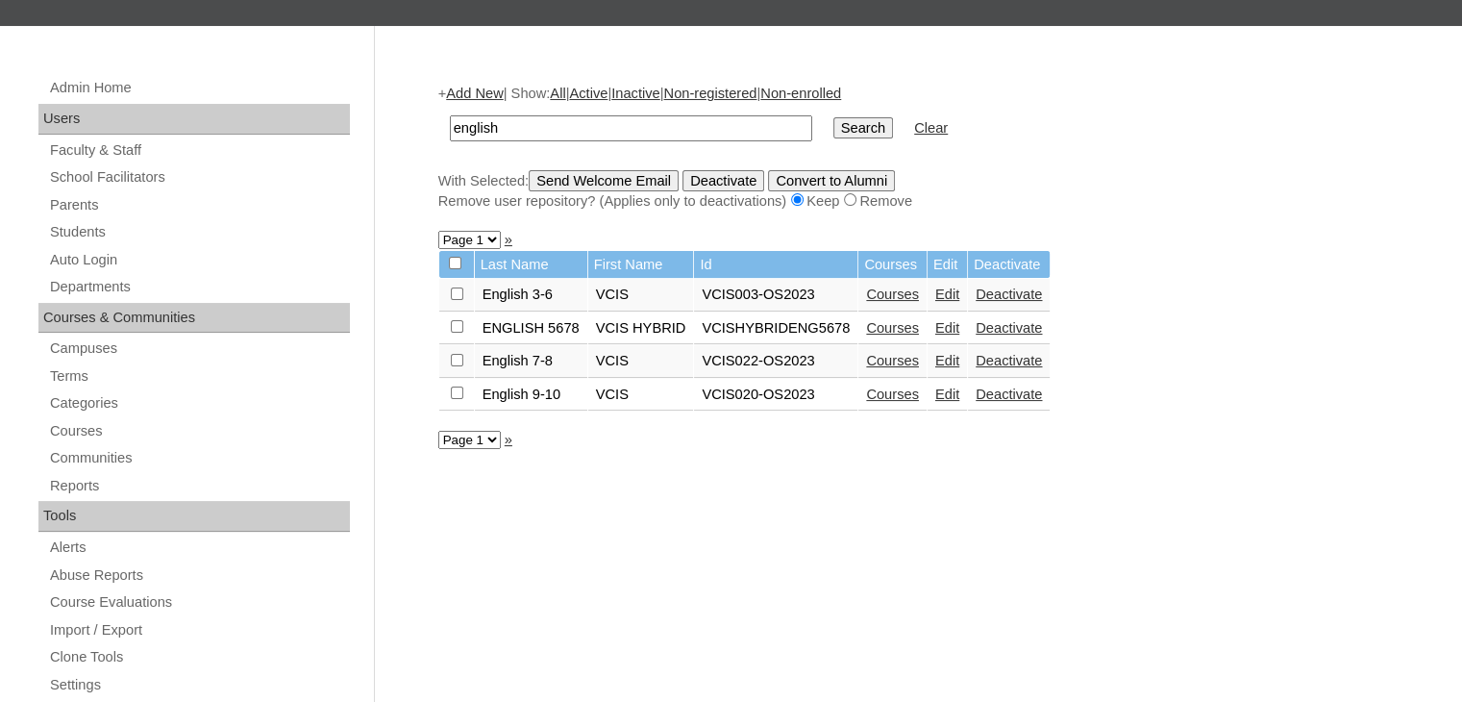
click at [477, 441] on select "Page 1" at bounding box center [469, 440] width 62 height 18
drag, startPoint x: 775, startPoint y: 455, endPoint x: 787, endPoint y: 446, distance: 15.2
click at [775, 455] on div "+ Add New | Show: All | Active | Inactive | Non-registered | Non-enrolled engli…" at bounding box center [909, 707] width 961 height 1287
click at [866, 361] on link "Courses" at bounding box center [892, 360] width 53 height 15
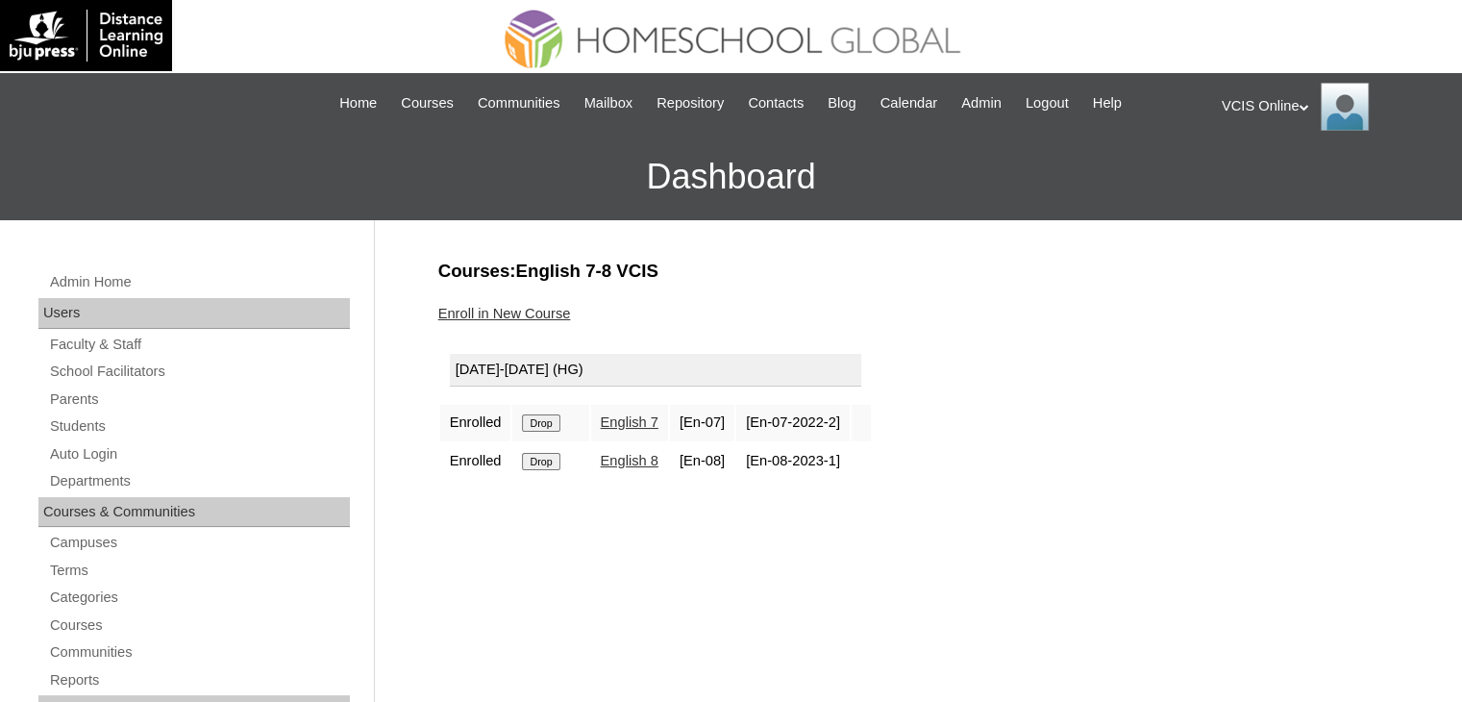
scroll to position [63, 0]
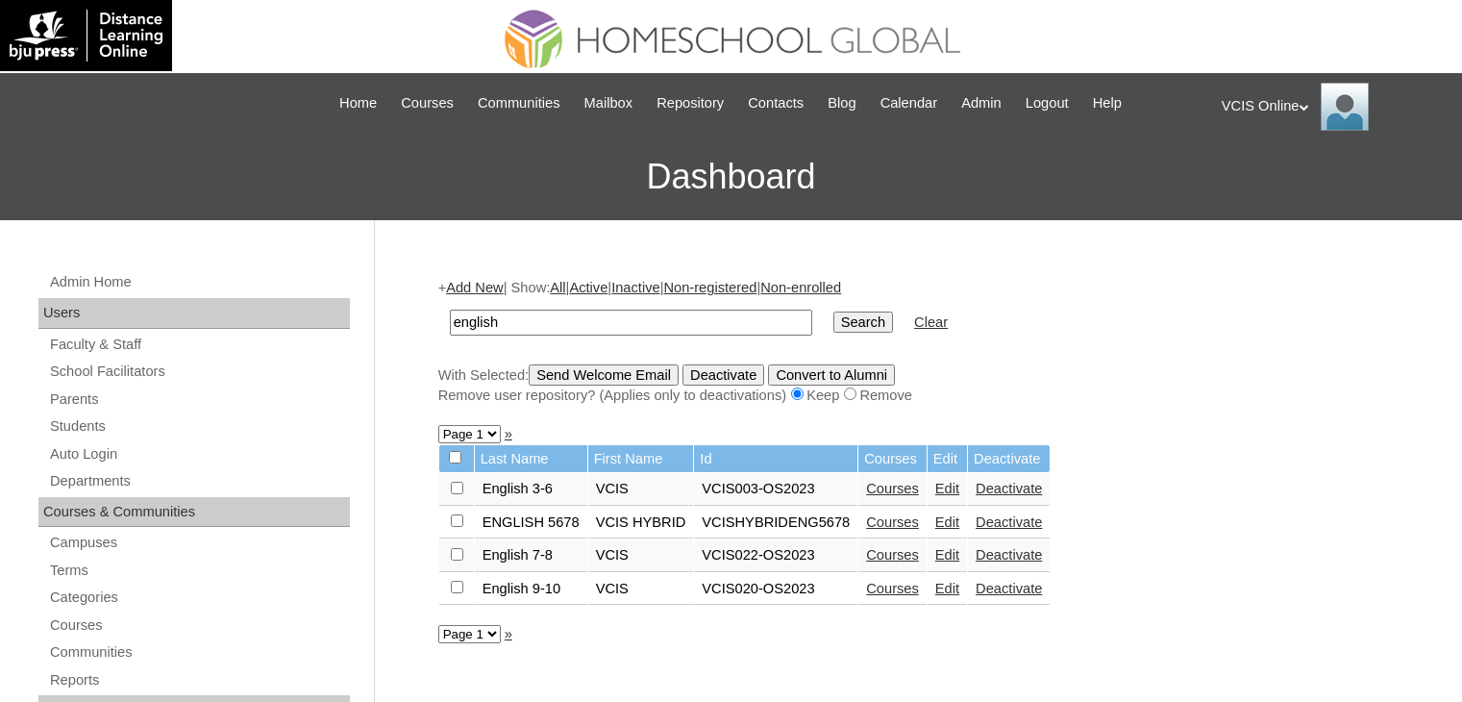
scroll to position [171, 0]
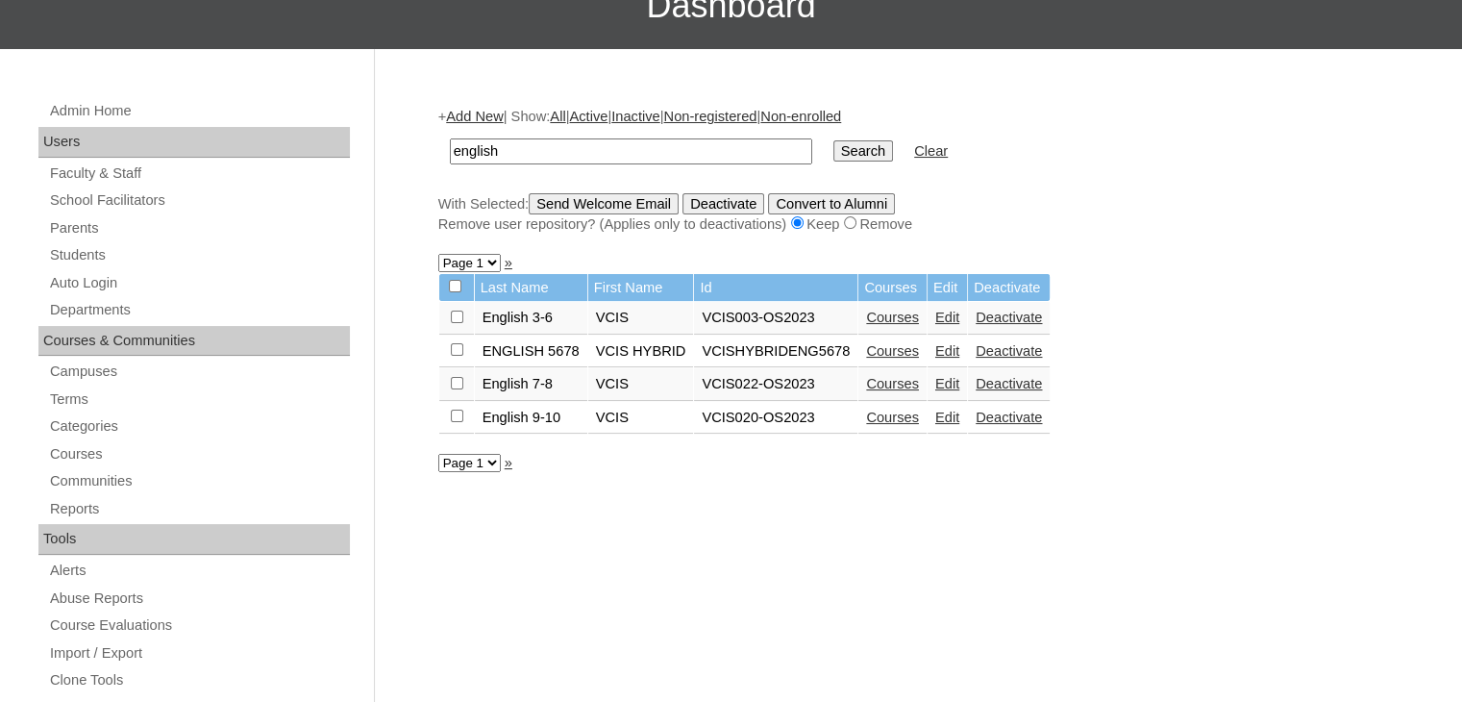
click at [935, 386] on link "Edit" at bounding box center [947, 383] width 24 height 15
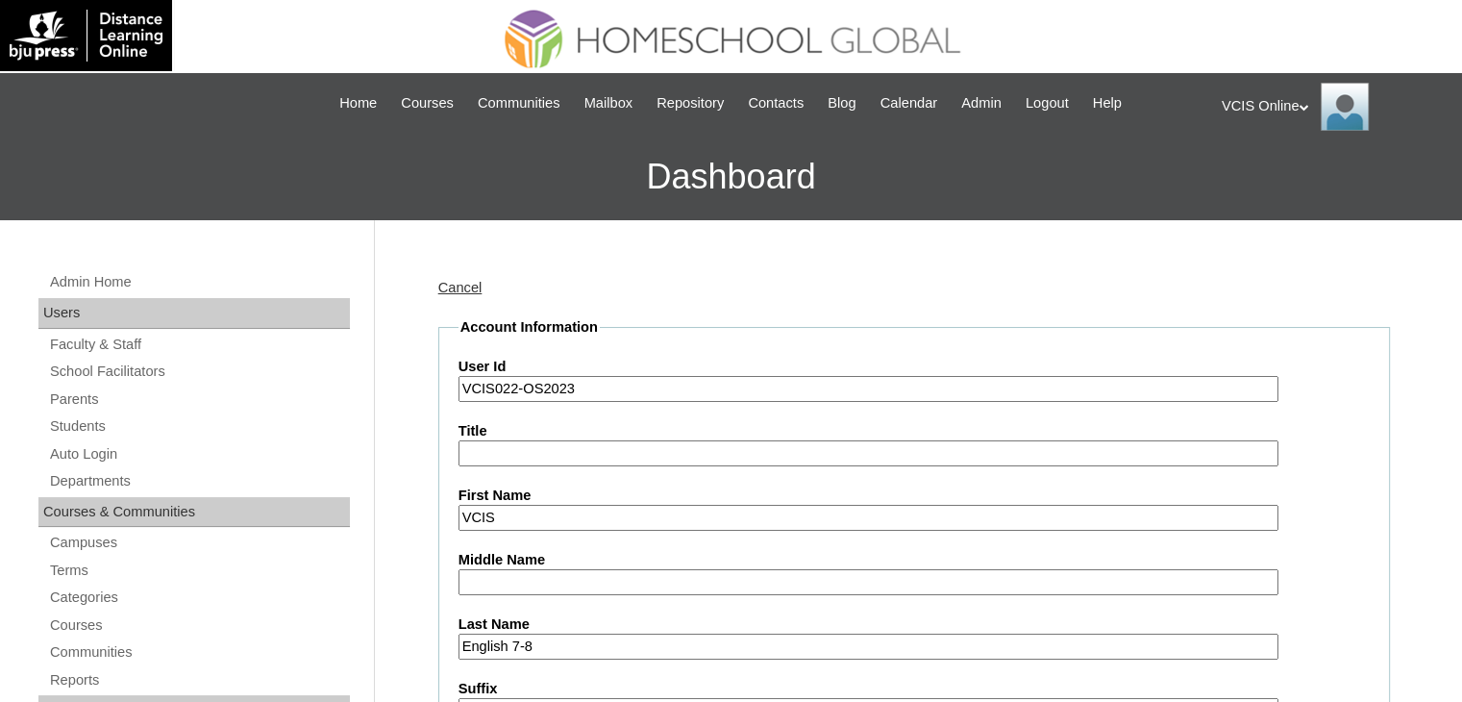
scroll to position [63, 0]
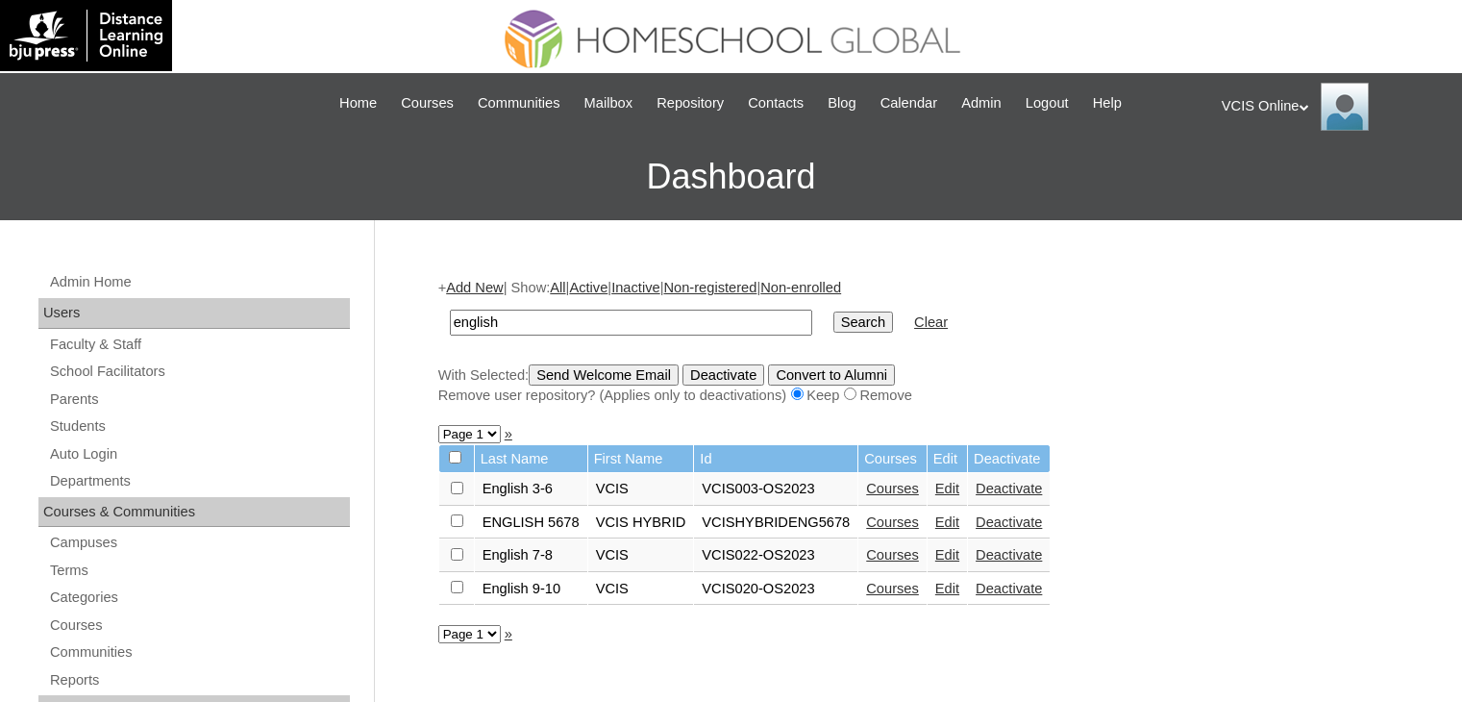
scroll to position [148, 0]
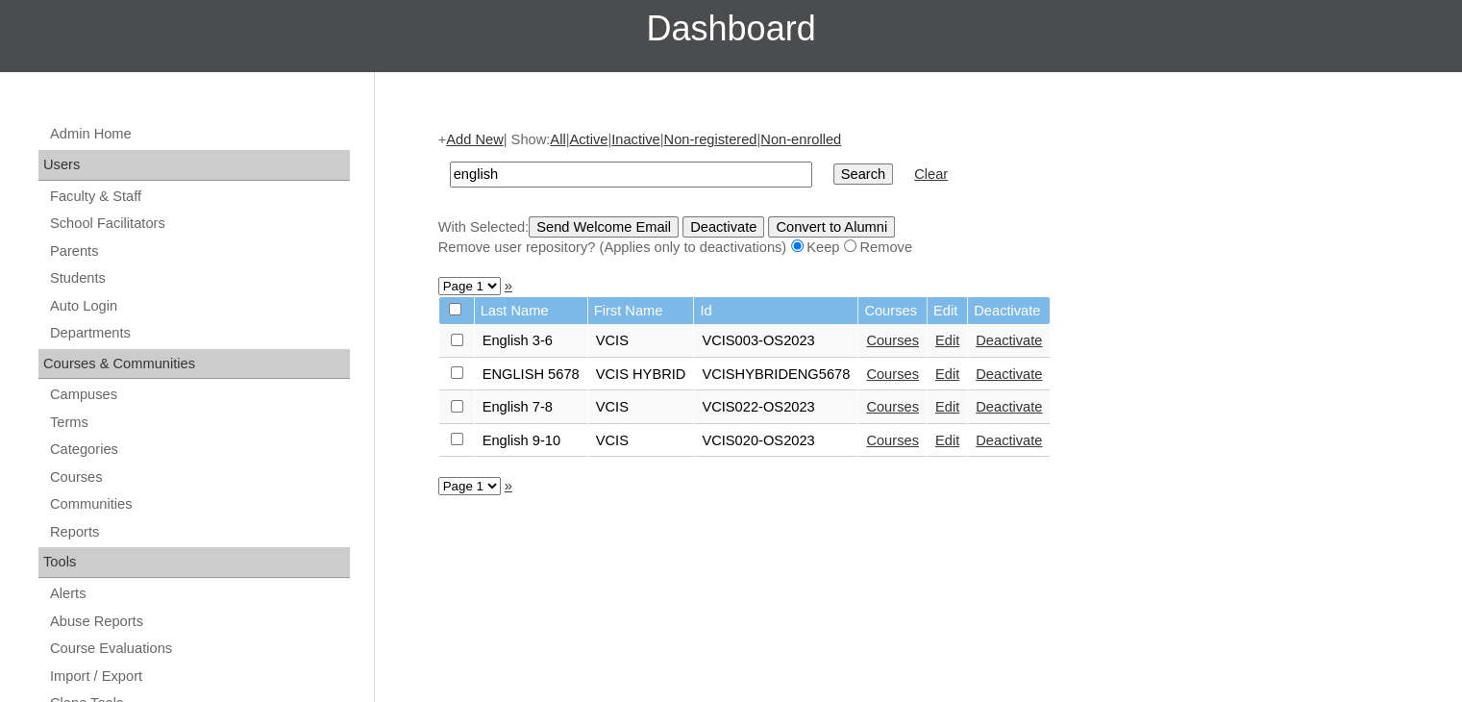
click at [866, 409] on link "Courses" at bounding box center [892, 406] width 53 height 15
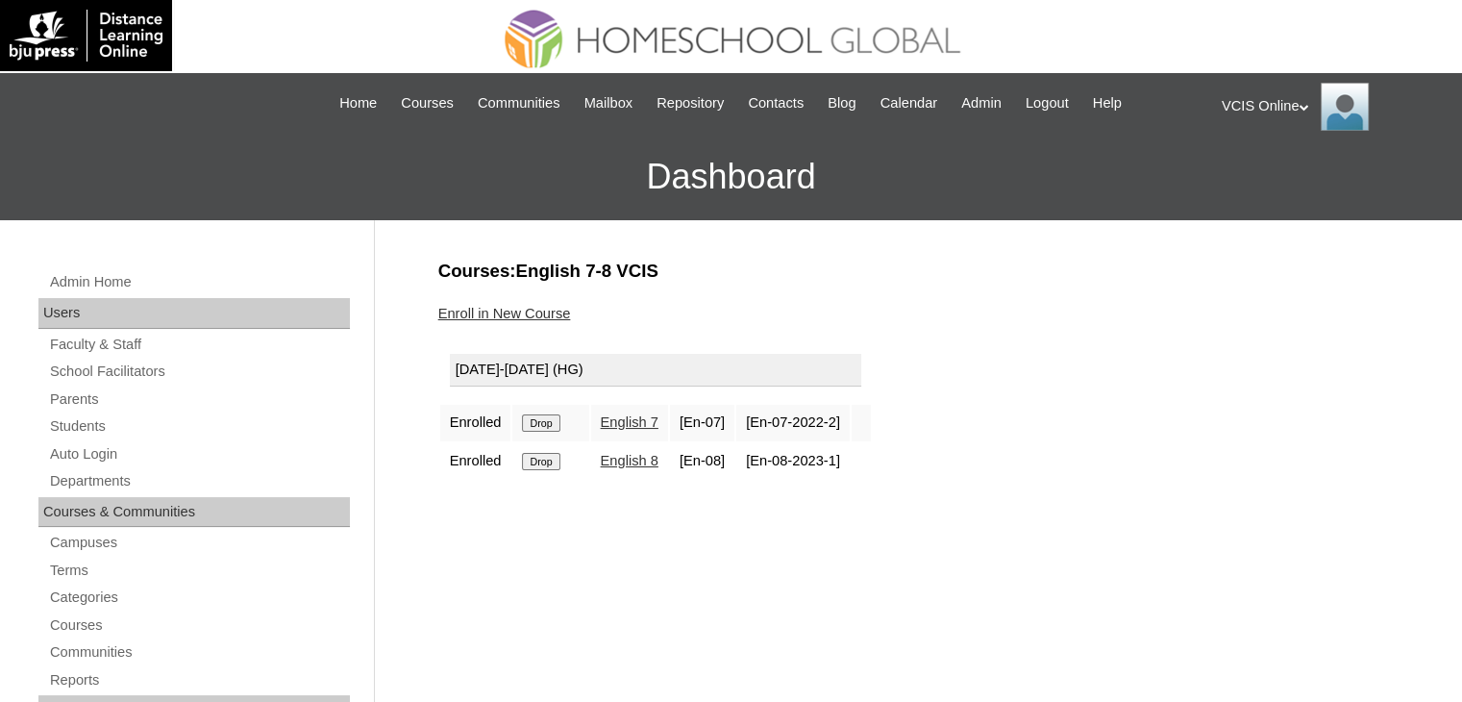
click at [523, 310] on link "Enroll in New Course" at bounding box center [504, 313] width 133 height 15
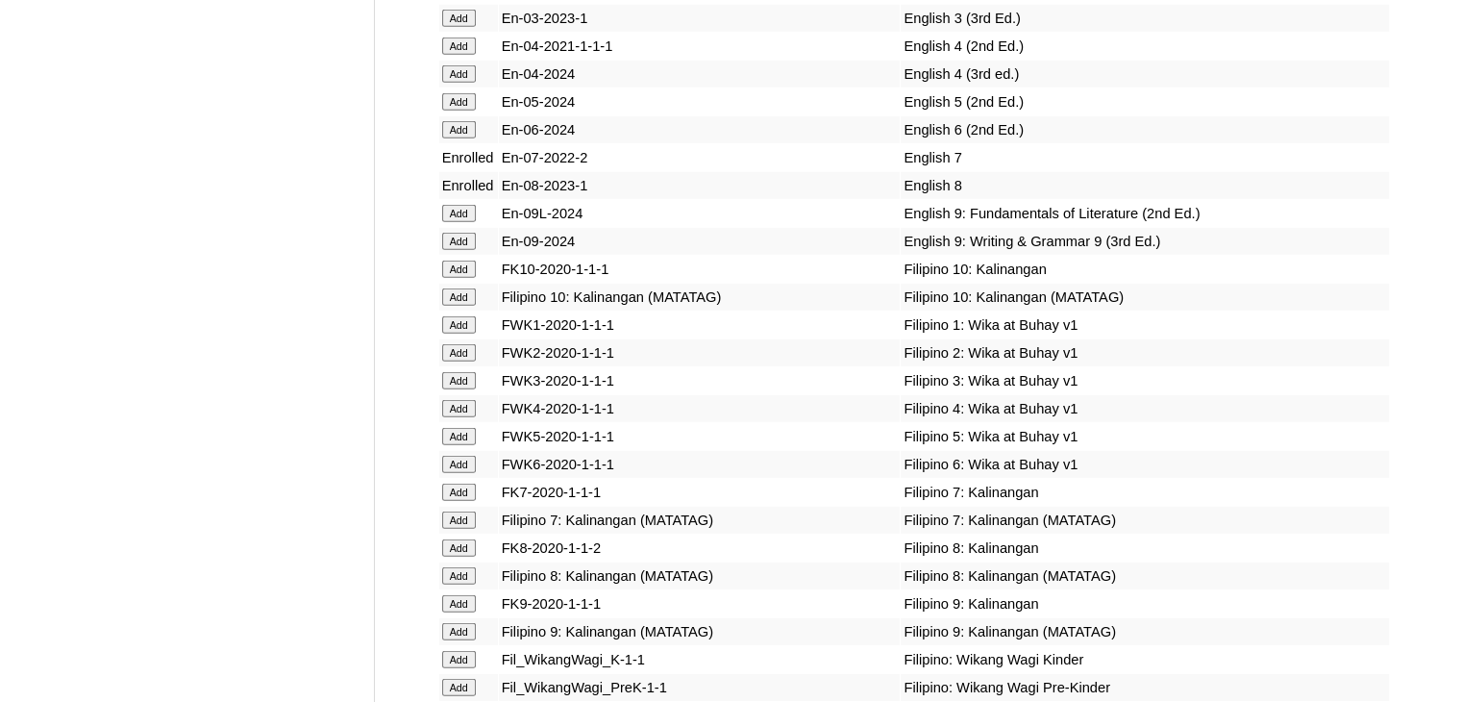
scroll to position [5704, 0]
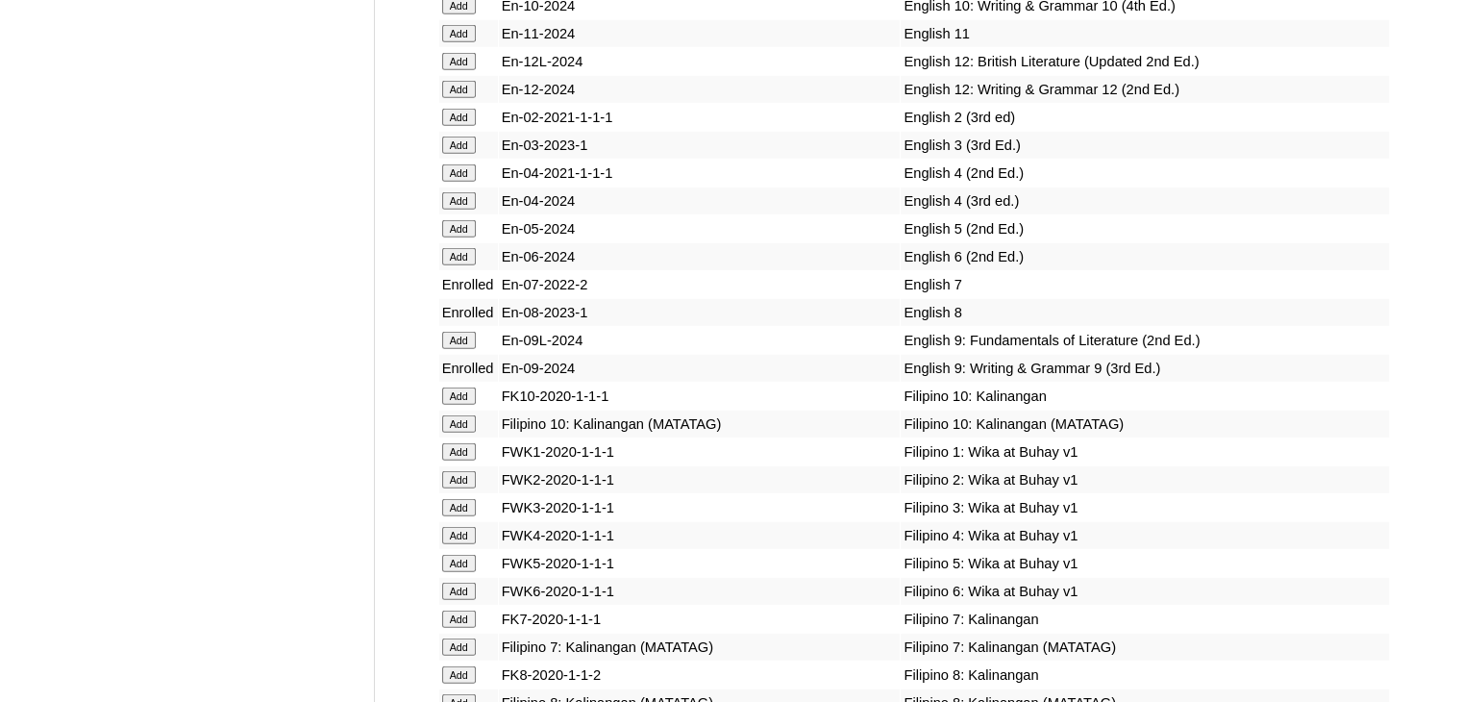
scroll to position [5576, 0]
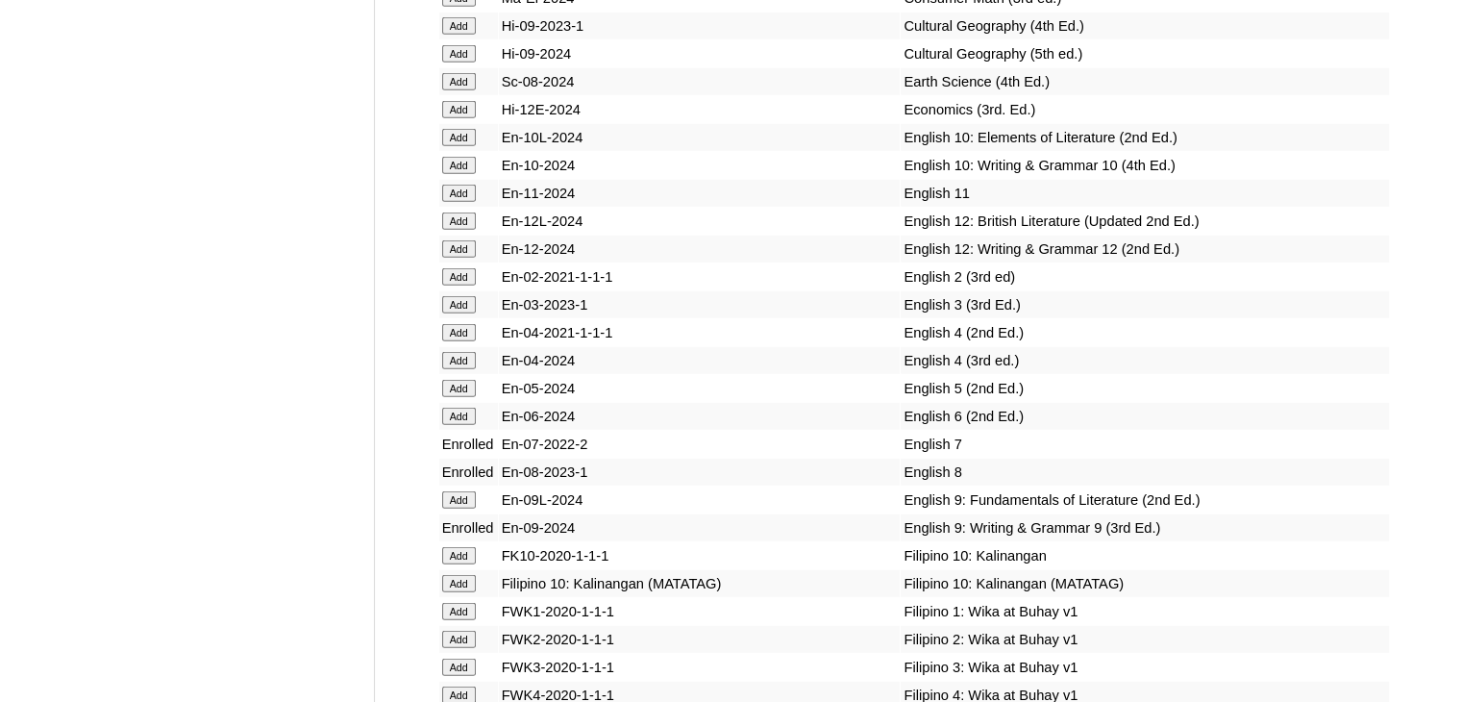
scroll to position [5384, 0]
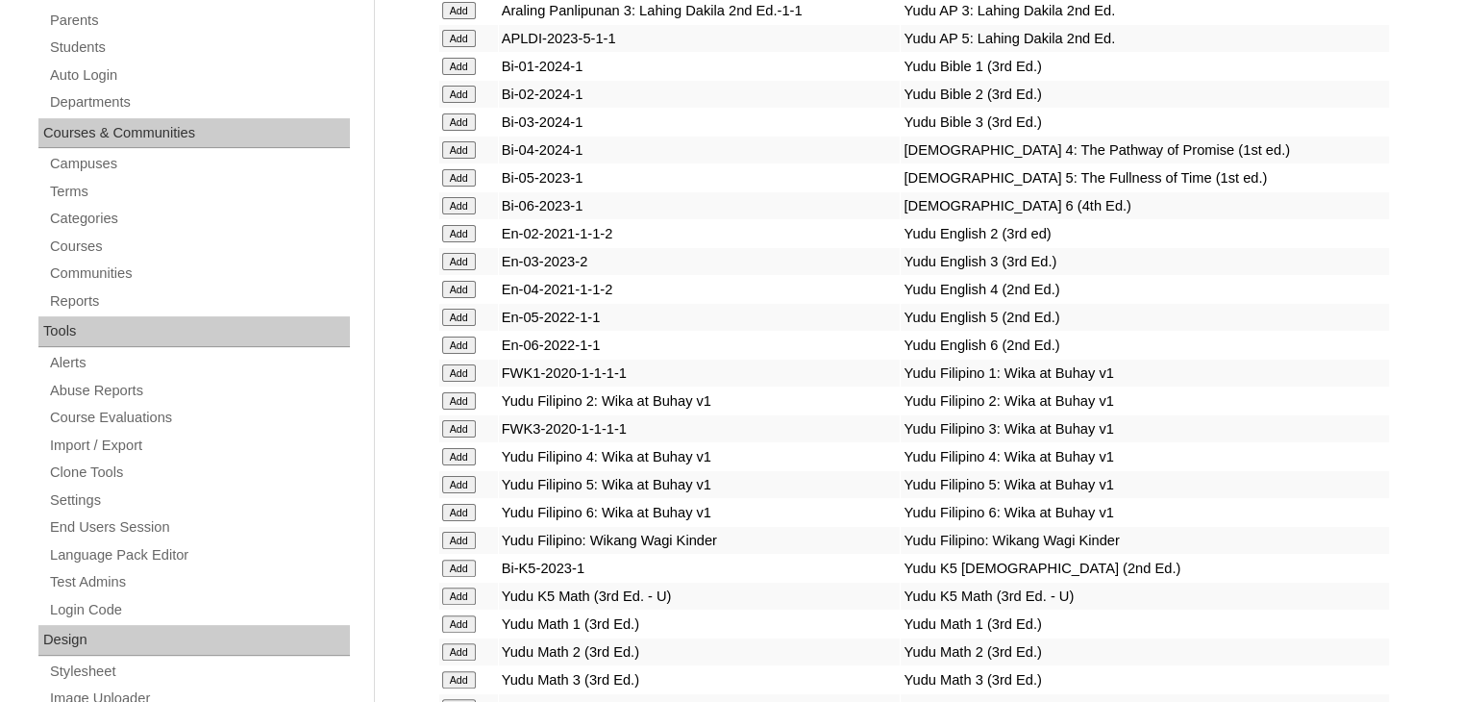
scroll to position [0, 0]
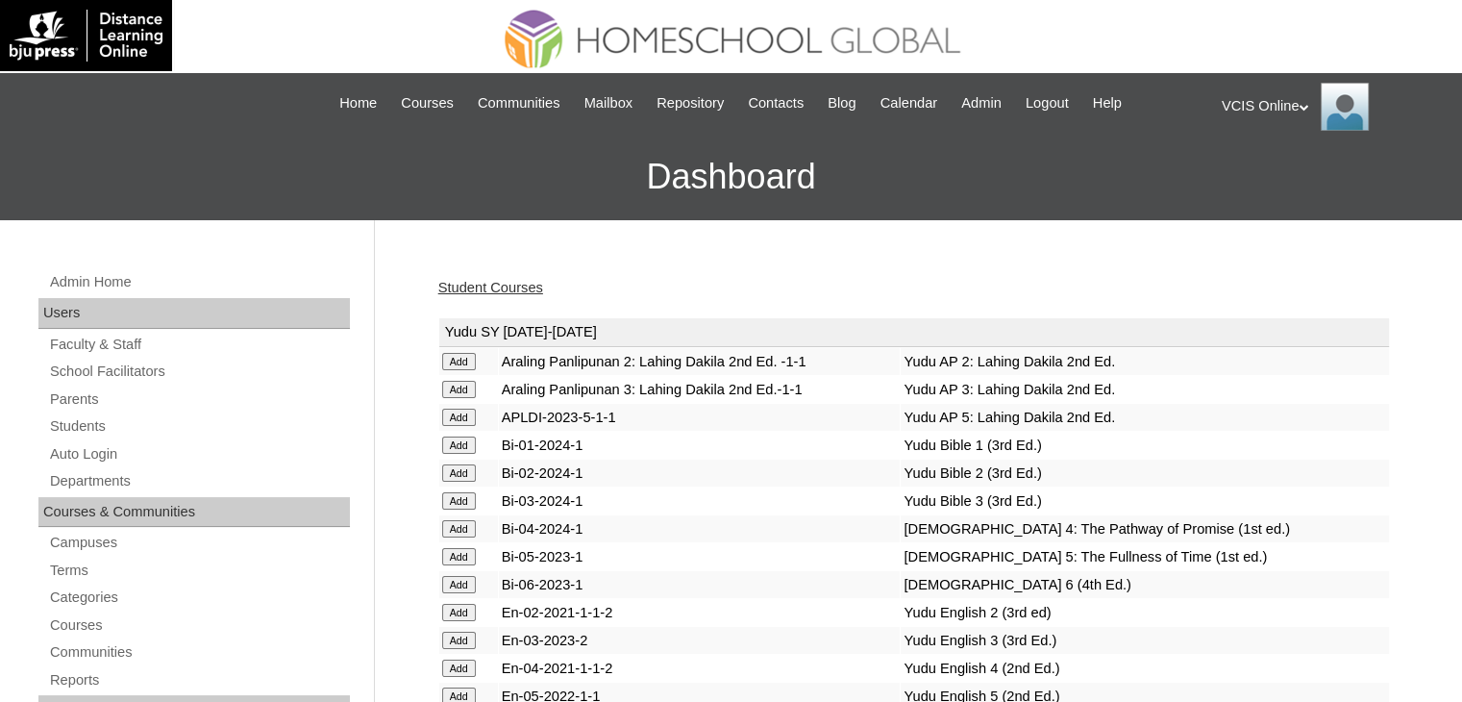
click at [520, 282] on link "Student Courses" at bounding box center [490, 287] width 105 height 15
